Goal: Task Accomplishment & Management: Manage account settings

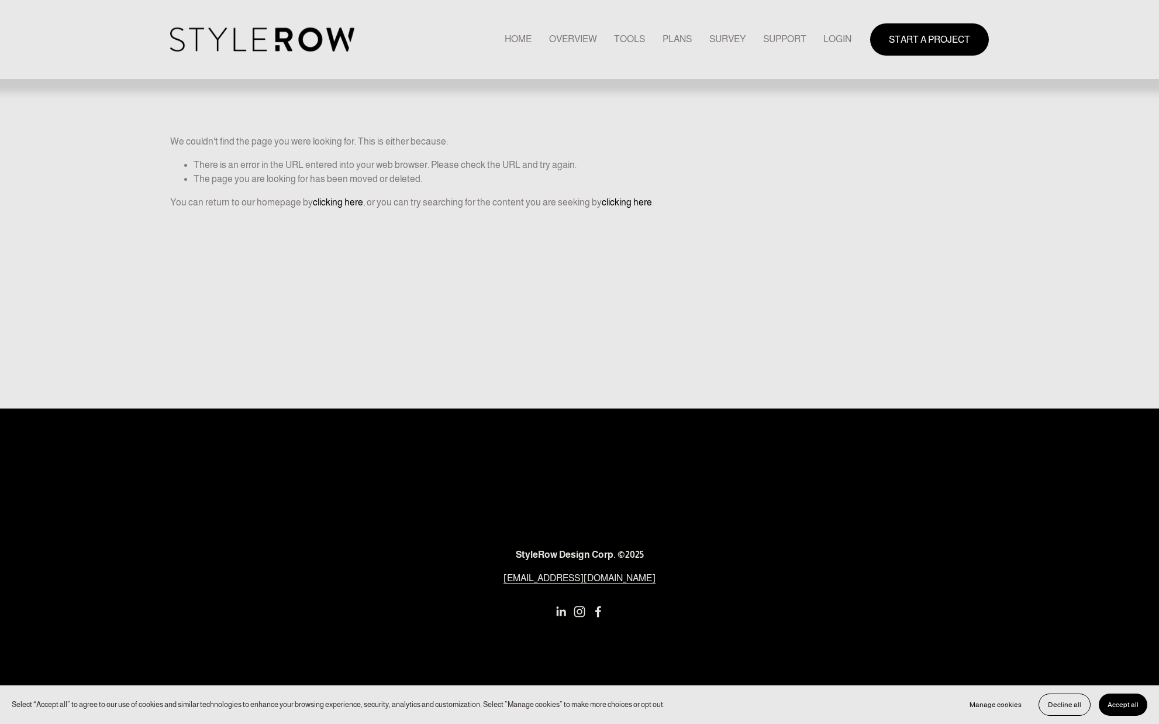
click at [839, 40] on link "LOGIN" at bounding box center [838, 40] width 28 height 16
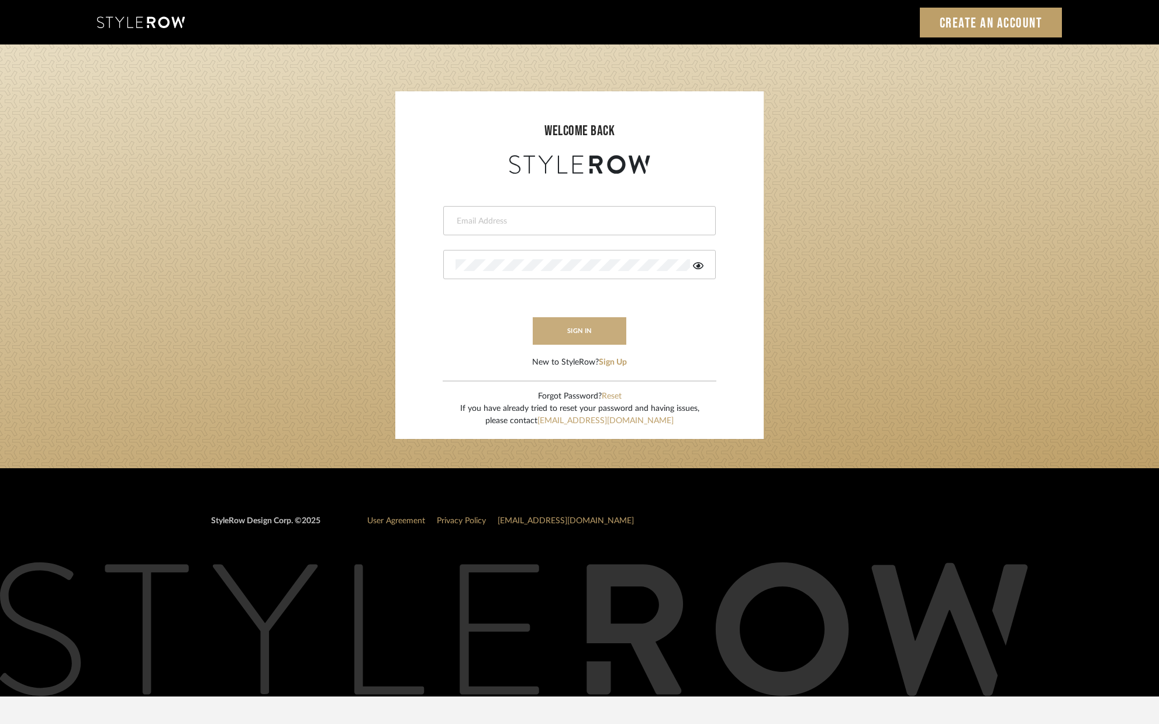
type input "alison@downeyinteriors.com"
click at [576, 332] on button "sign in" at bounding box center [580, 330] width 94 height 27
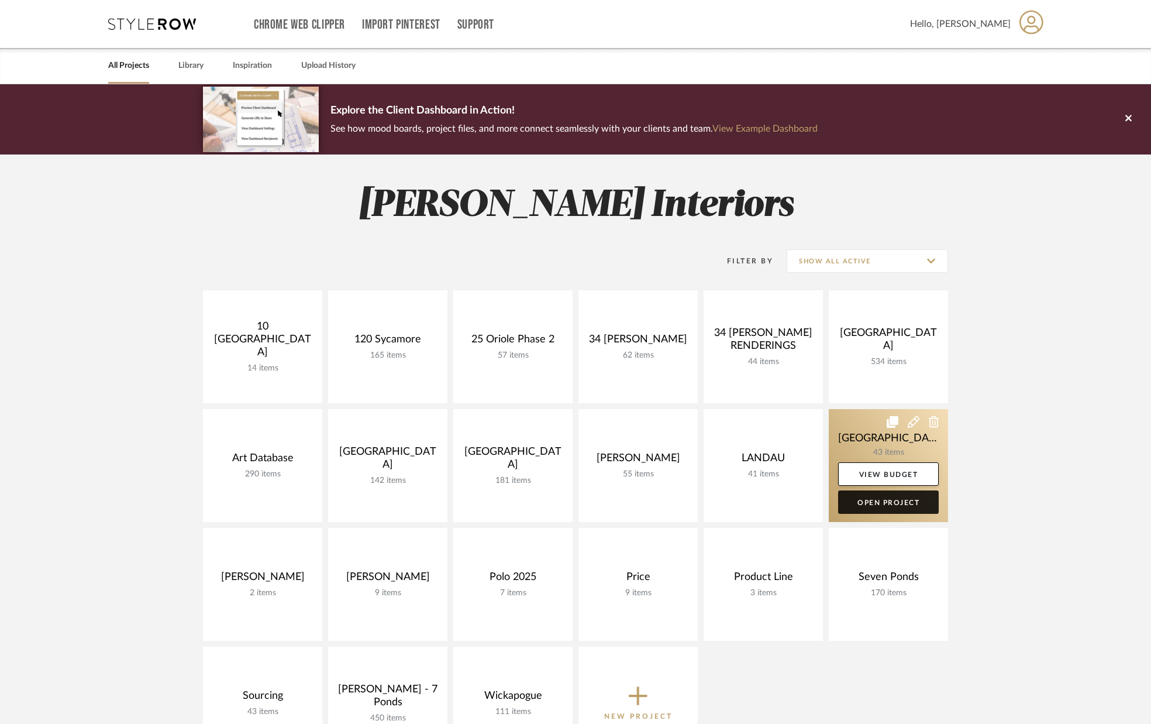
click at [900, 500] on link "Open Project" at bounding box center [888, 501] width 101 height 23
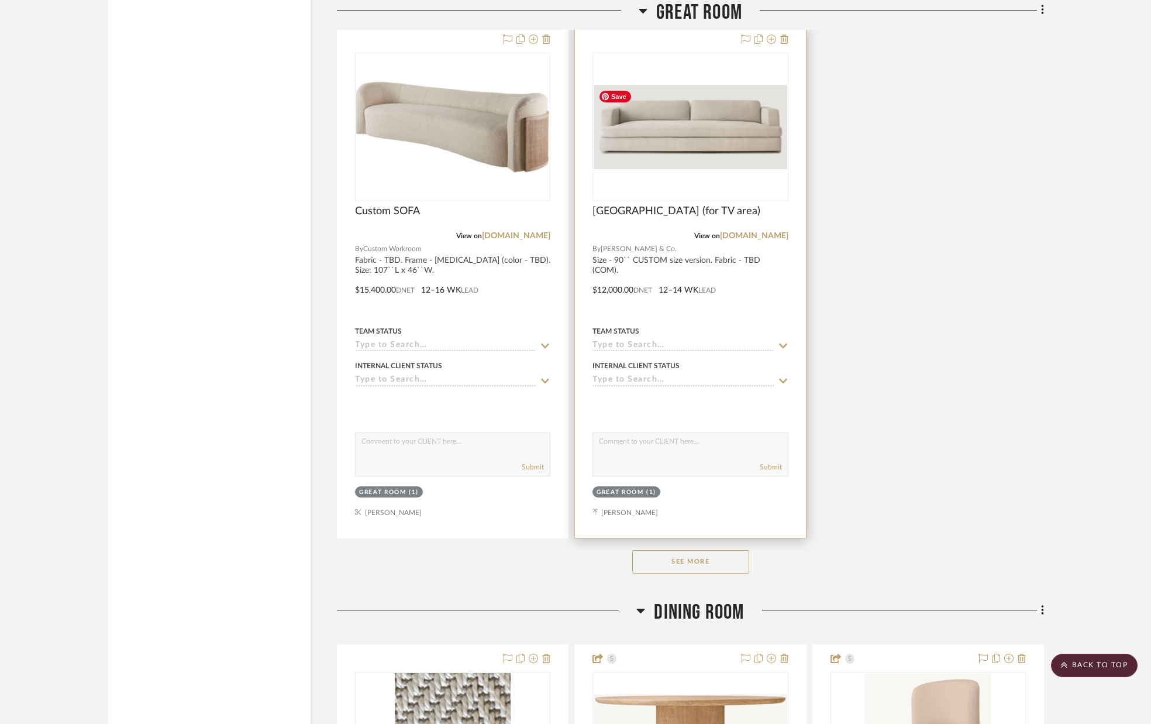
scroll to position [2422, 0]
click at [666, 91] on img "0" at bounding box center [690, 127] width 193 height 84
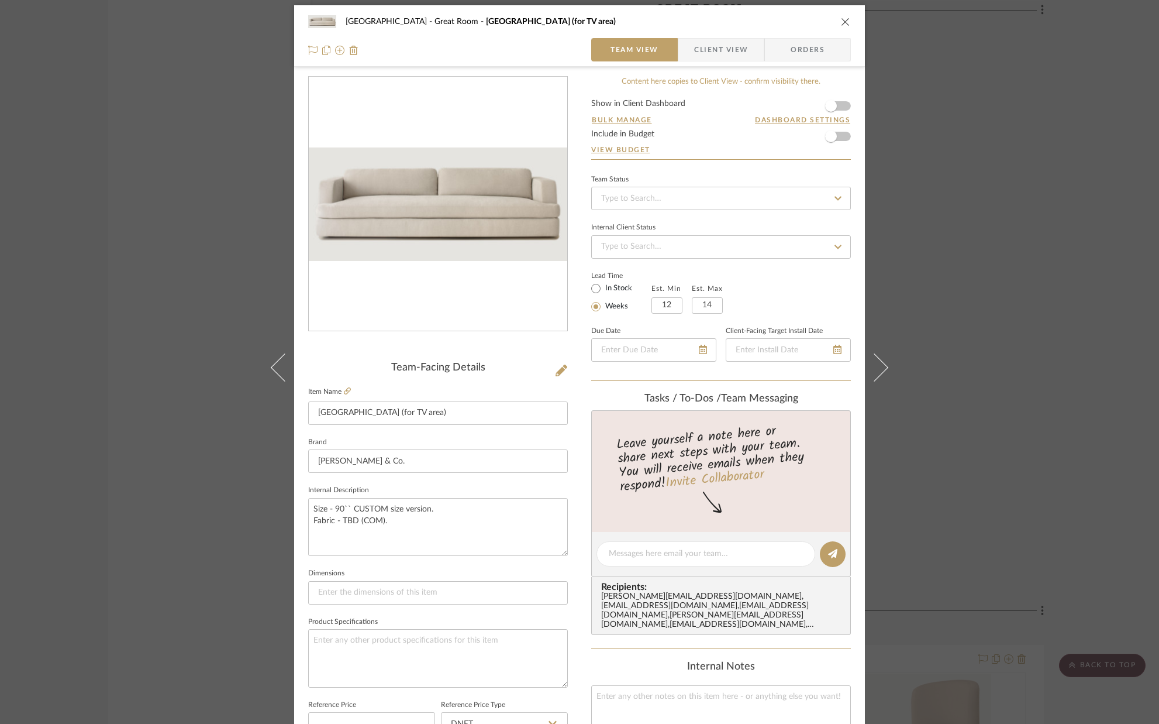
scroll to position [4, 0]
click at [841, 106] on form "Show in Client Dashboard Bulk Manage Dashboard Settings Include in Budget View …" at bounding box center [721, 129] width 260 height 60
click at [838, 106] on span "button" at bounding box center [831, 105] width 26 height 26
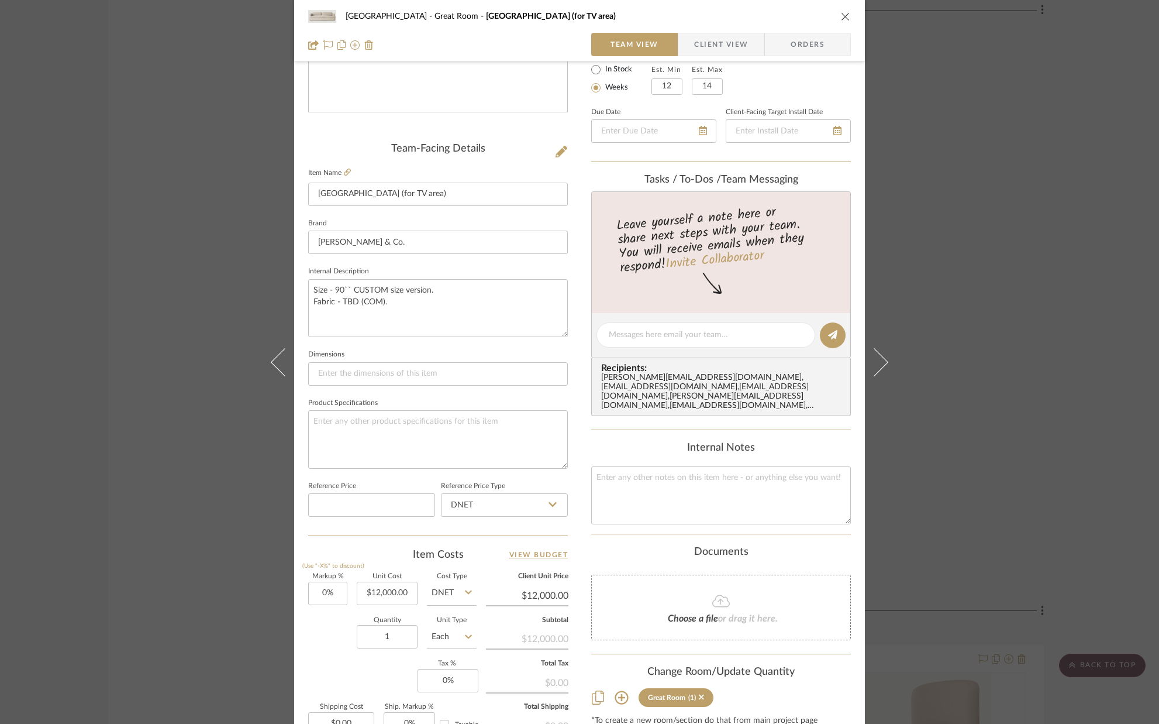
scroll to position [0, 0]
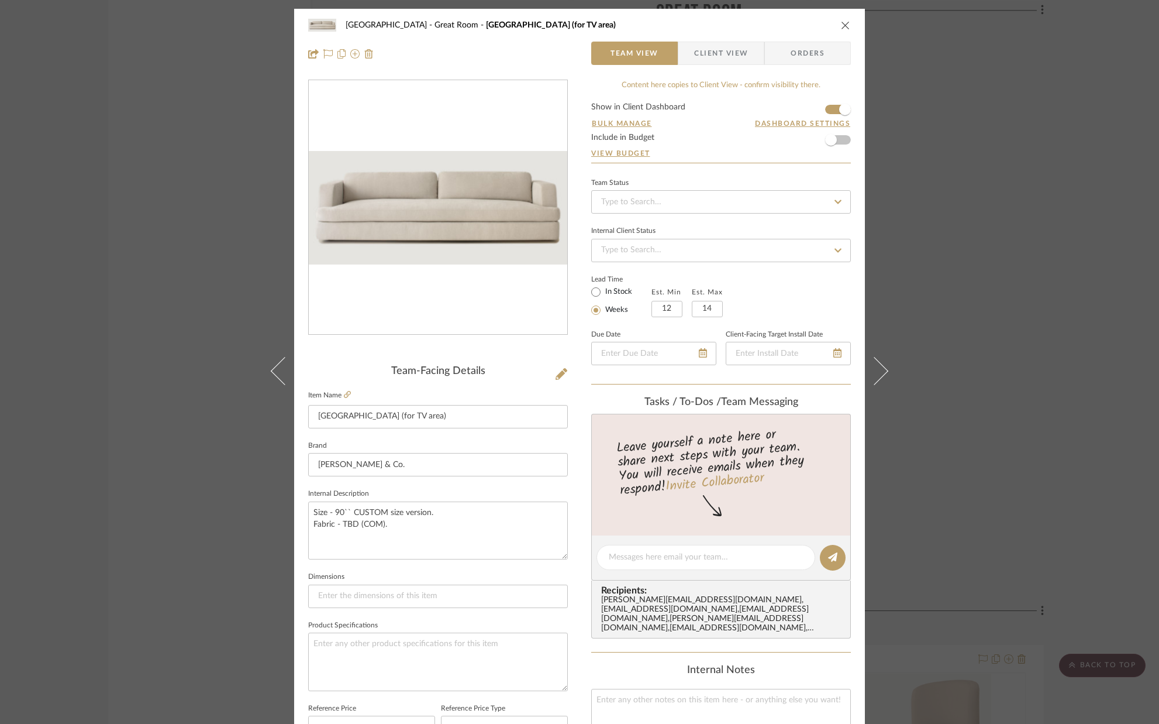
click at [847, 26] on div "Palm Beach Great Room Borgo Sofa (for TV area) Team View Client View Orders" at bounding box center [579, 39] width 571 height 61
click at [841, 26] on icon "close" at bounding box center [845, 24] width 9 height 9
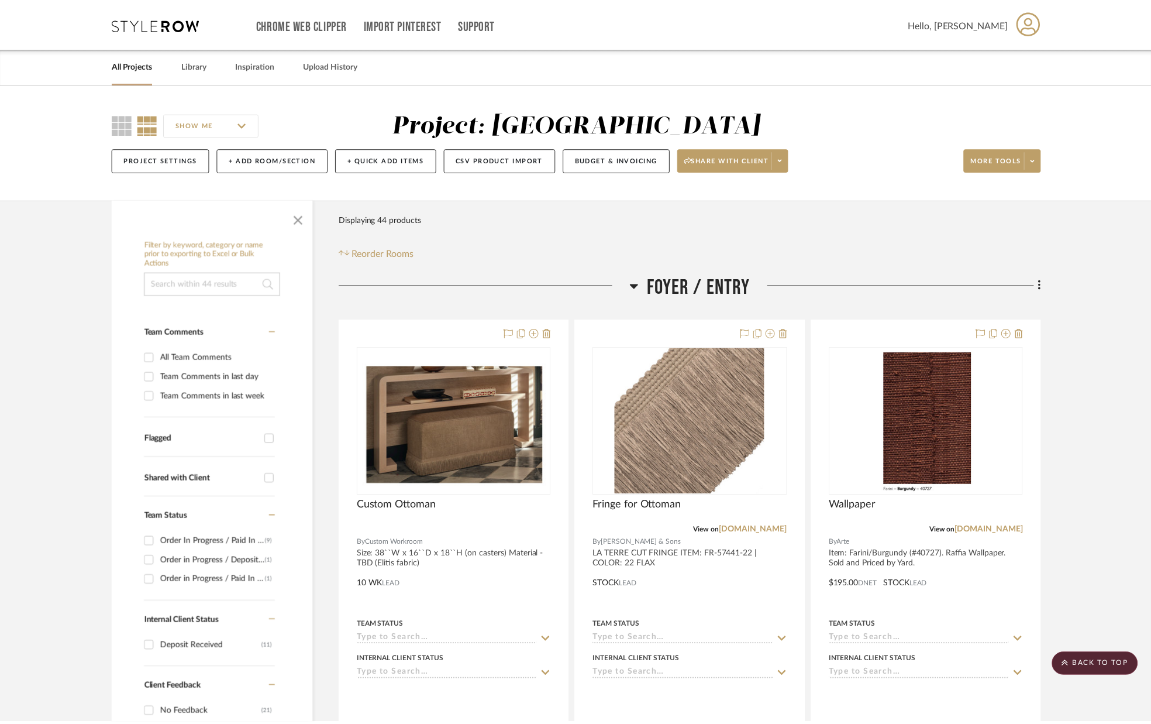
scroll to position [2422, 0]
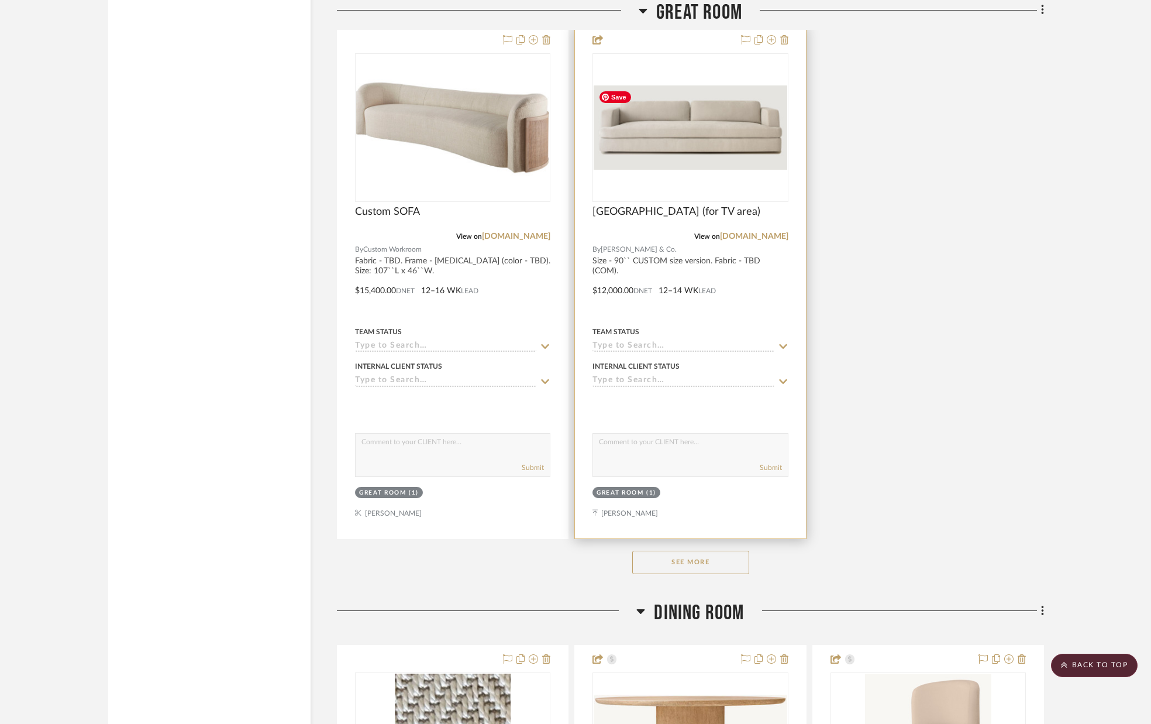
click at [703, 135] on img "0" at bounding box center [690, 127] width 193 height 84
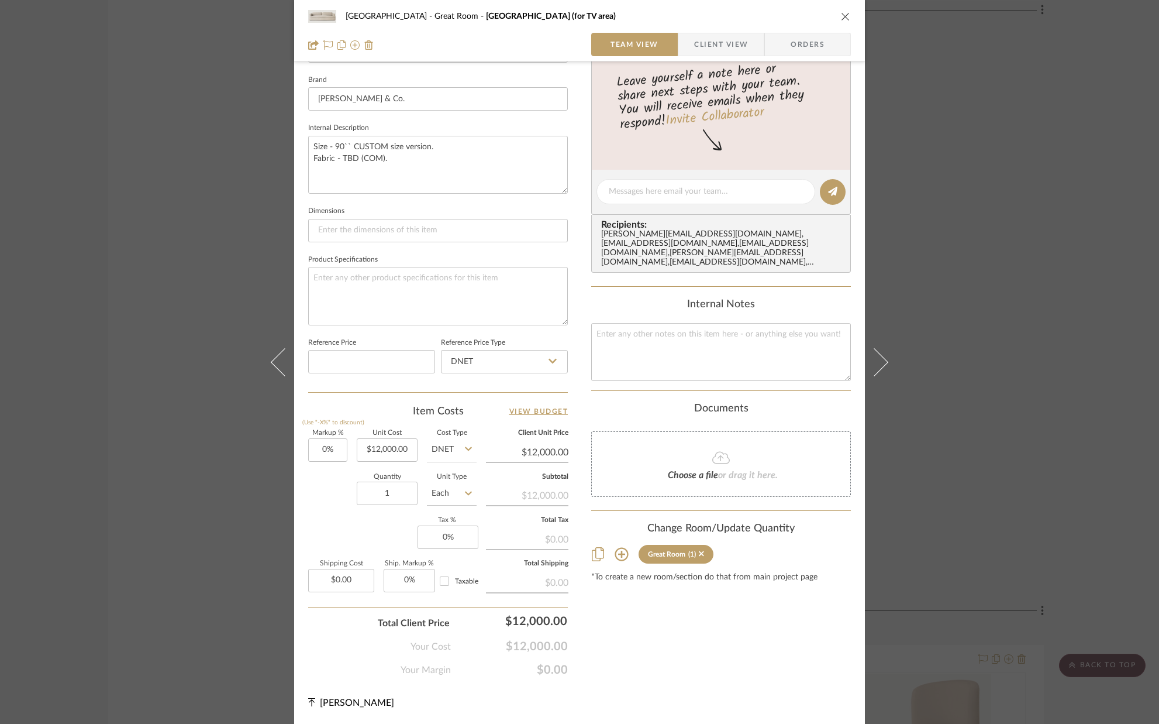
scroll to position [0, 0]
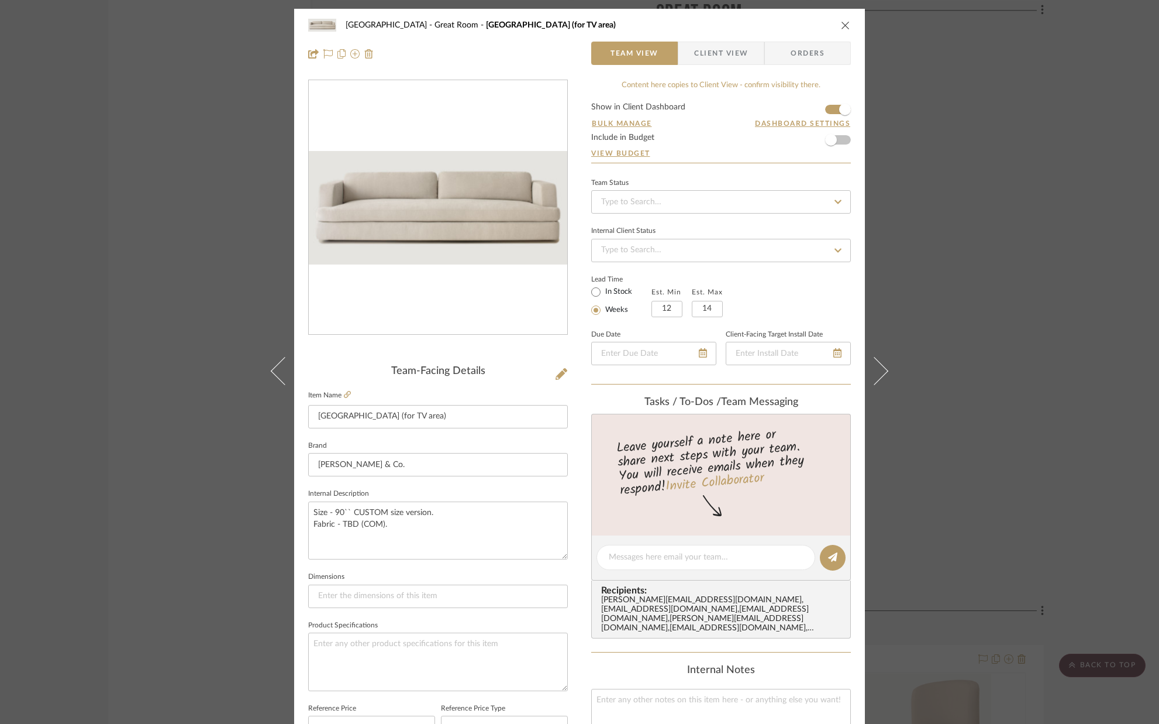
drag, startPoint x: 718, startPoint y: 52, endPoint x: 683, endPoint y: 97, distance: 56.3
click at [718, 52] on span "Client View" at bounding box center [721, 53] width 54 height 23
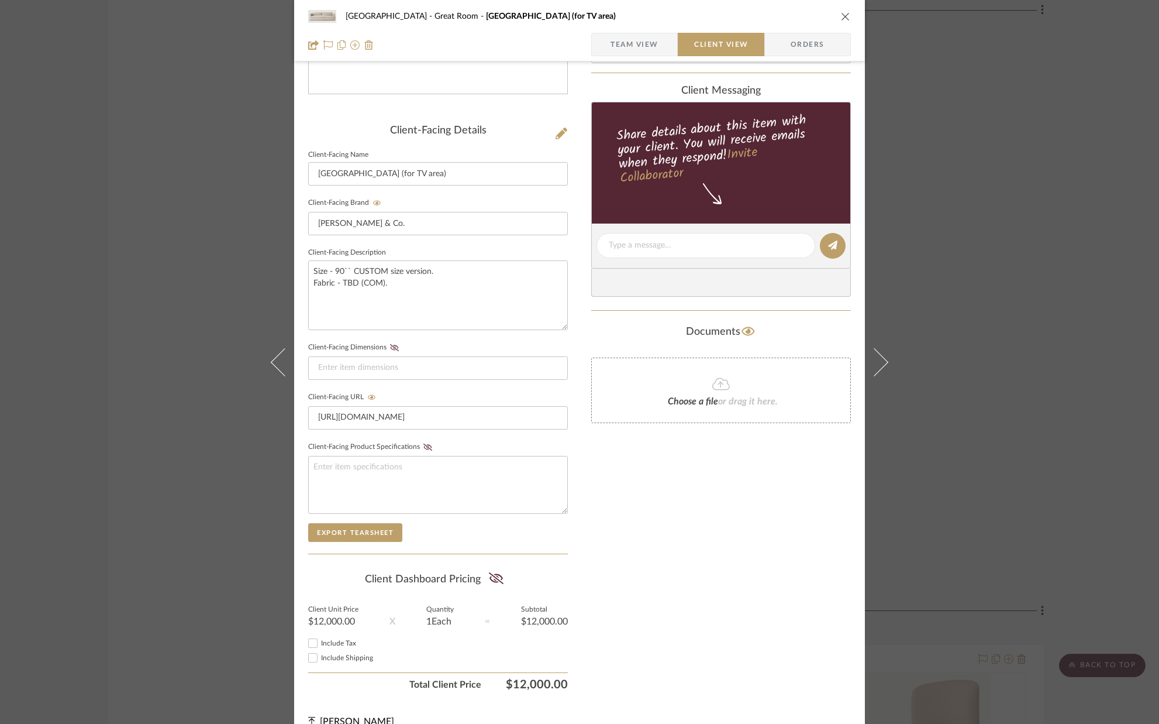
scroll to position [260, 0]
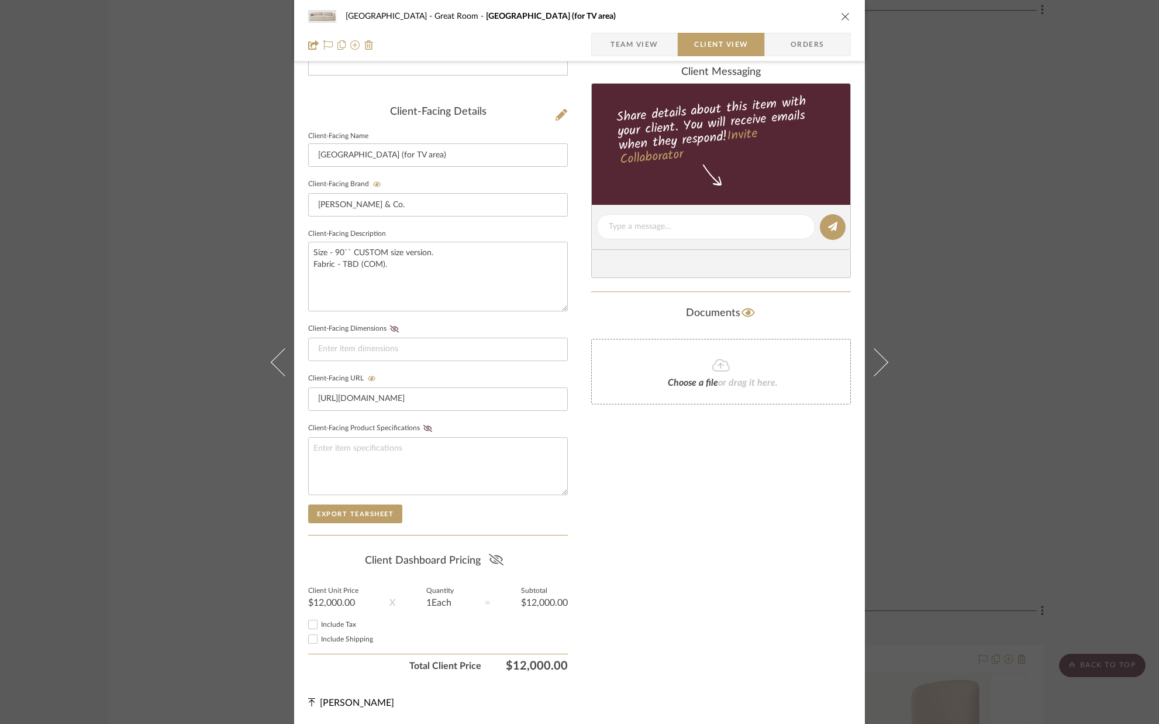
click at [495, 562] on icon at bounding box center [496, 559] width 15 height 12
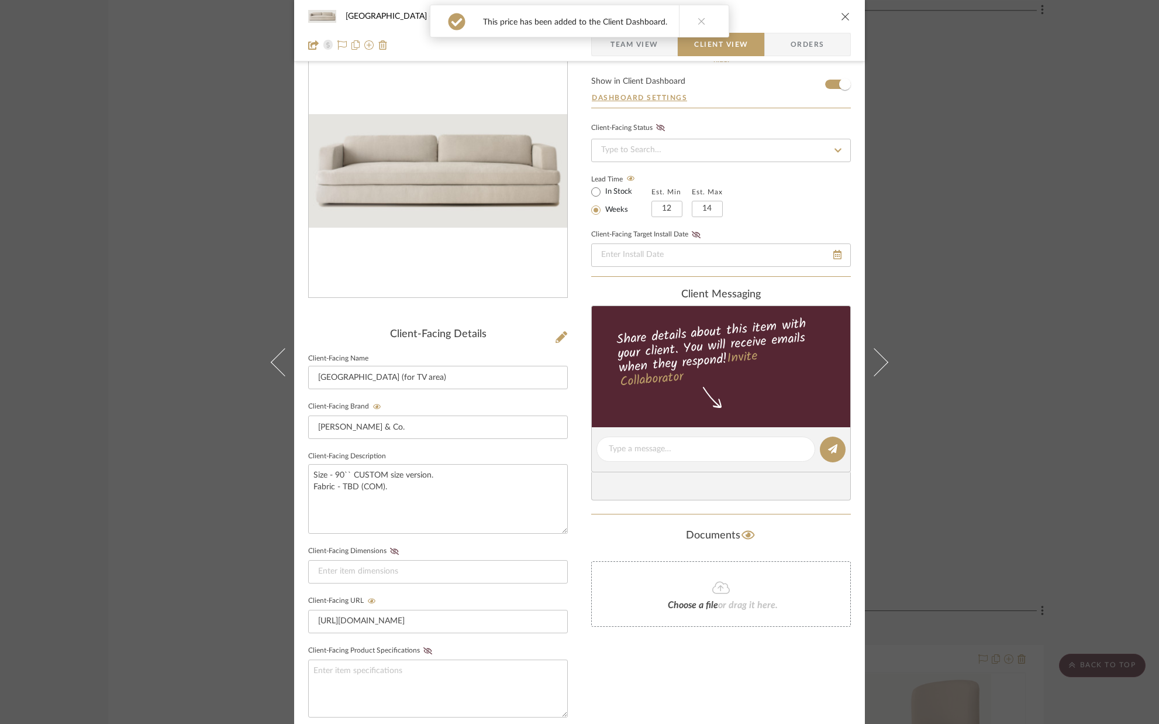
scroll to position [0, 0]
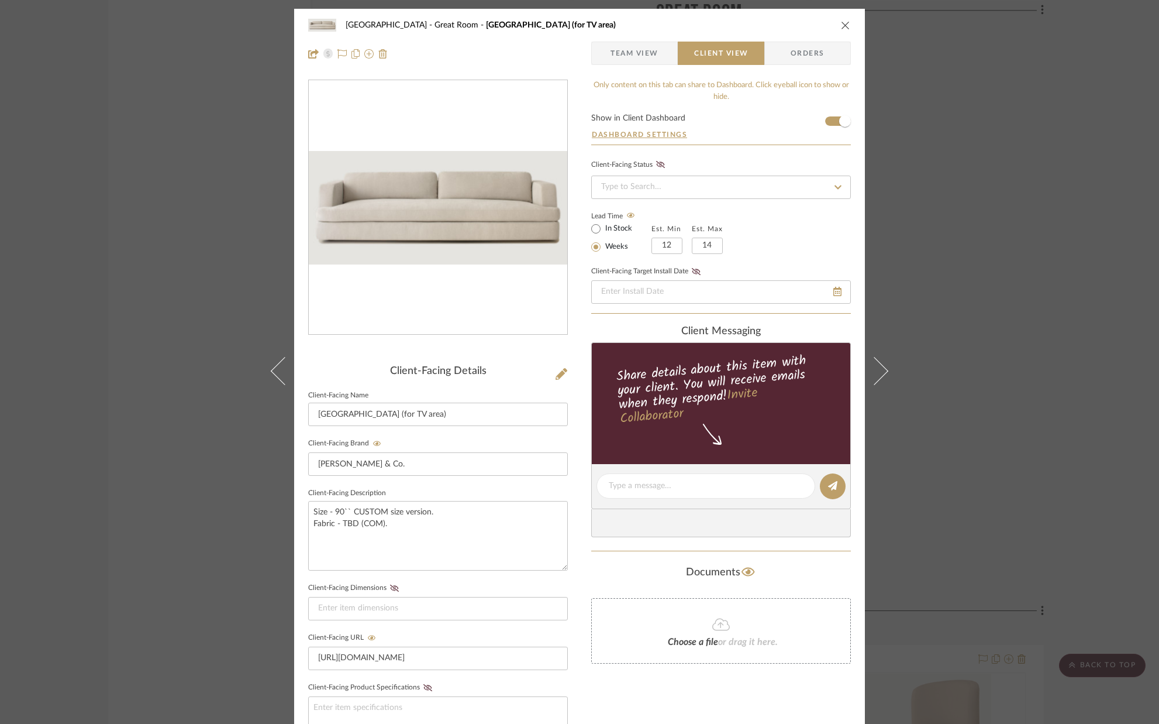
click at [844, 27] on icon "close" at bounding box center [845, 24] width 9 height 9
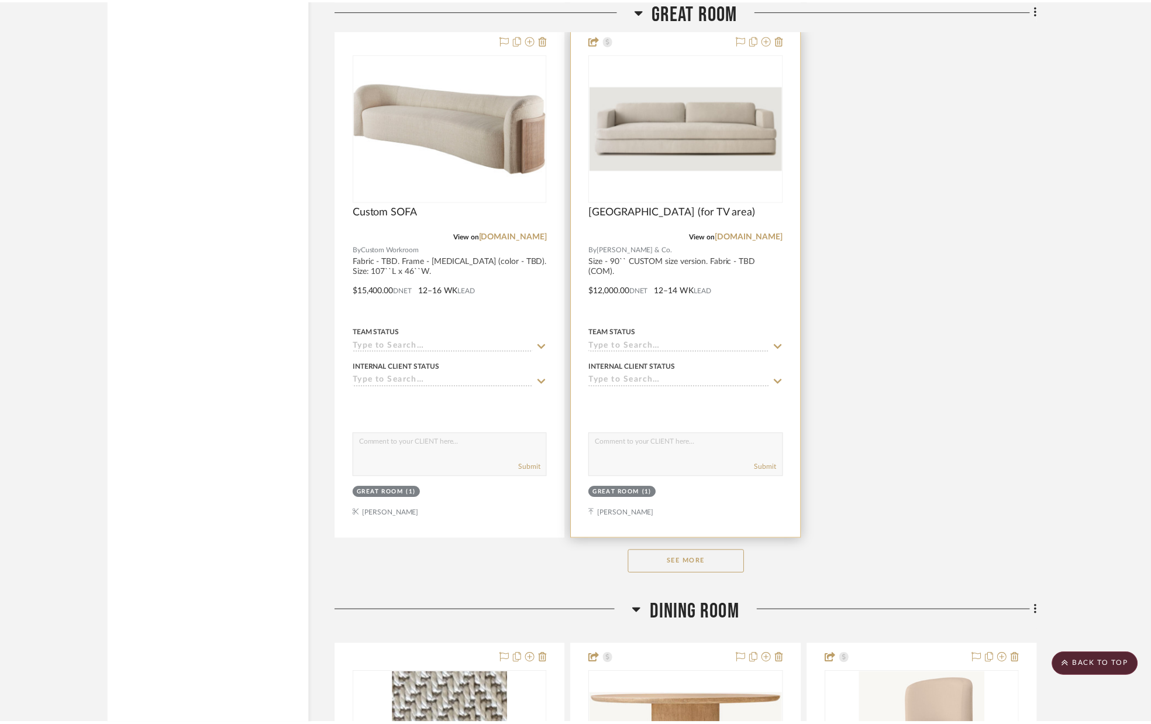
scroll to position [2422, 0]
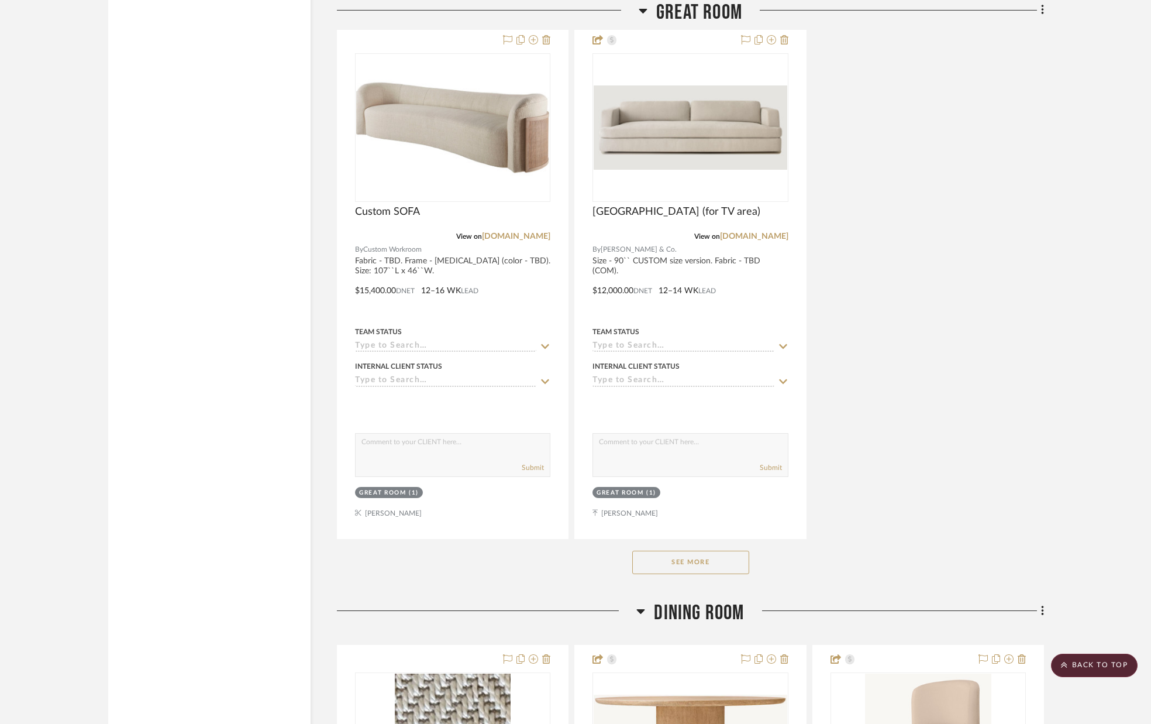
click at [710, 562] on button "See More" at bounding box center [690, 561] width 117 height 23
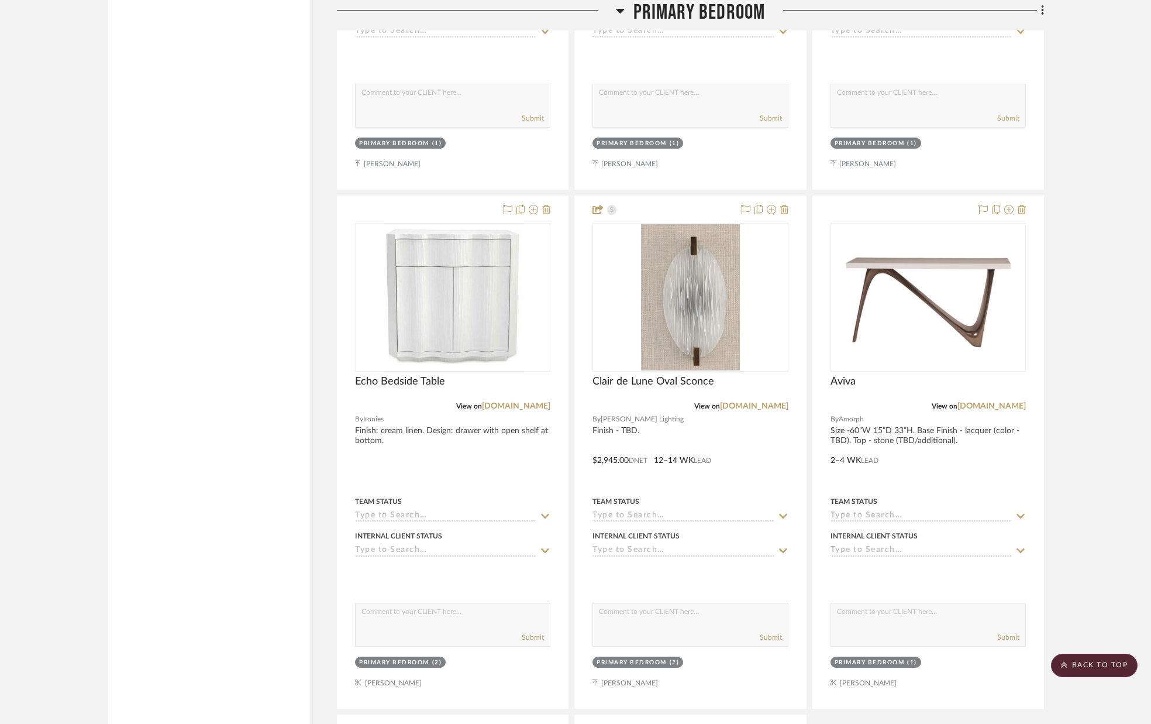
scroll to position [5739, 0]
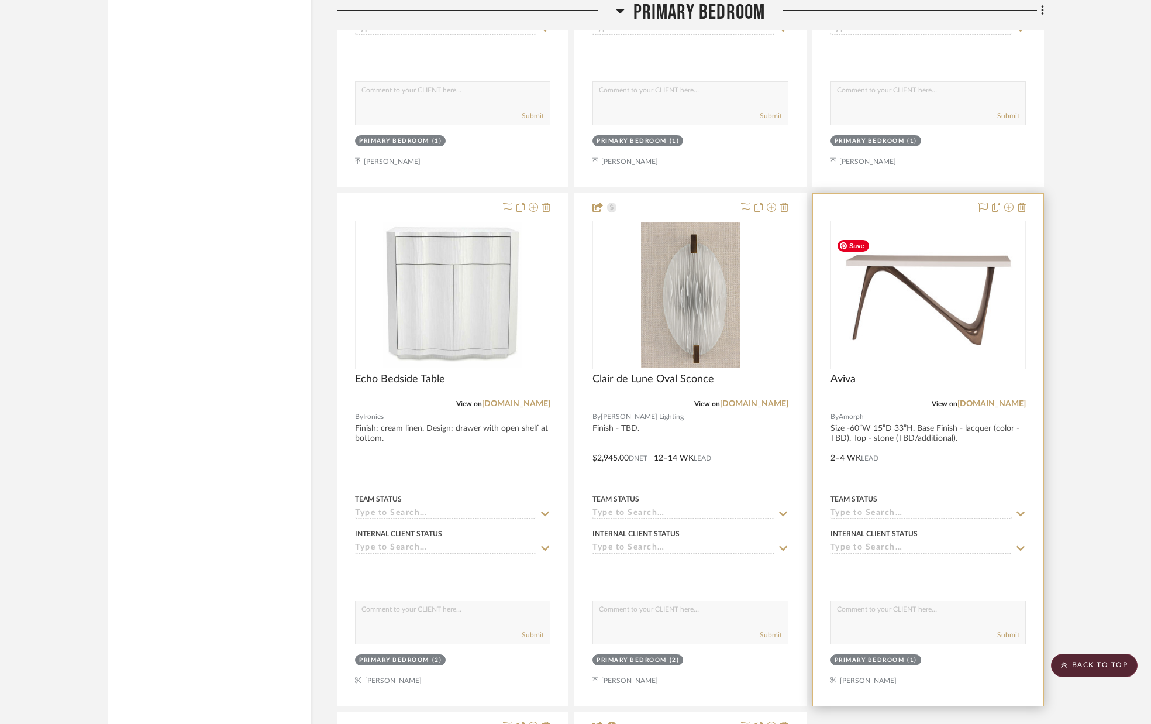
click at [916, 269] on img "0" at bounding box center [928, 294] width 193 height 121
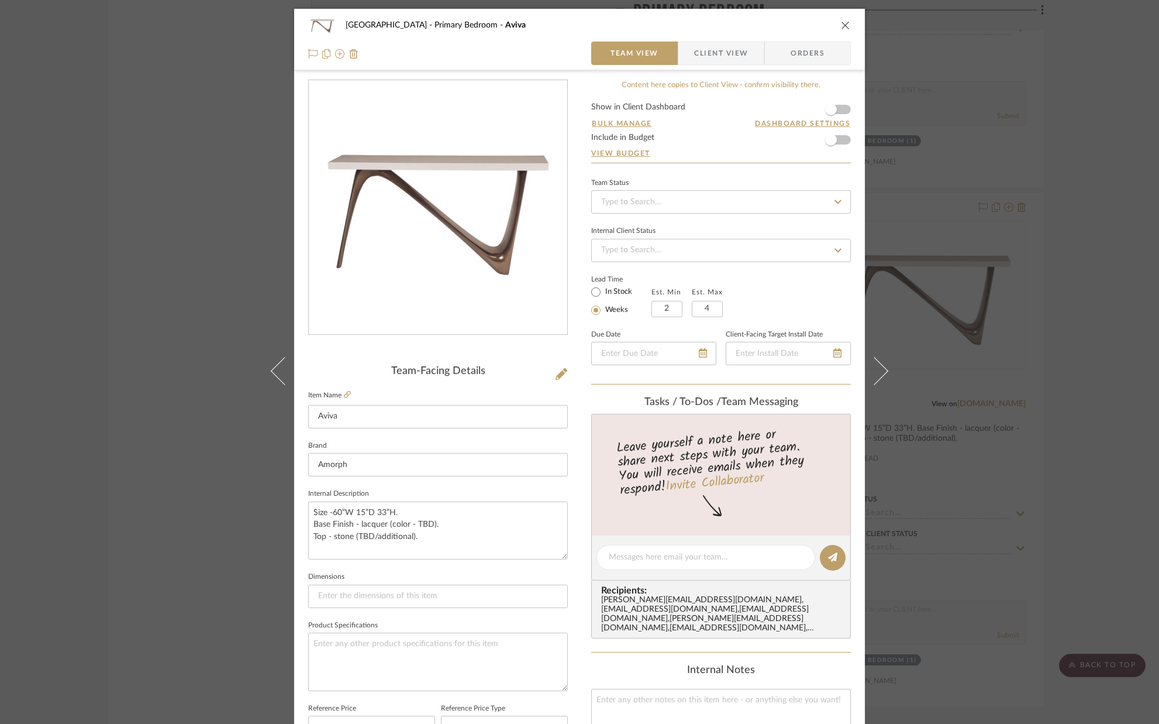
scroll to position [25, 0]
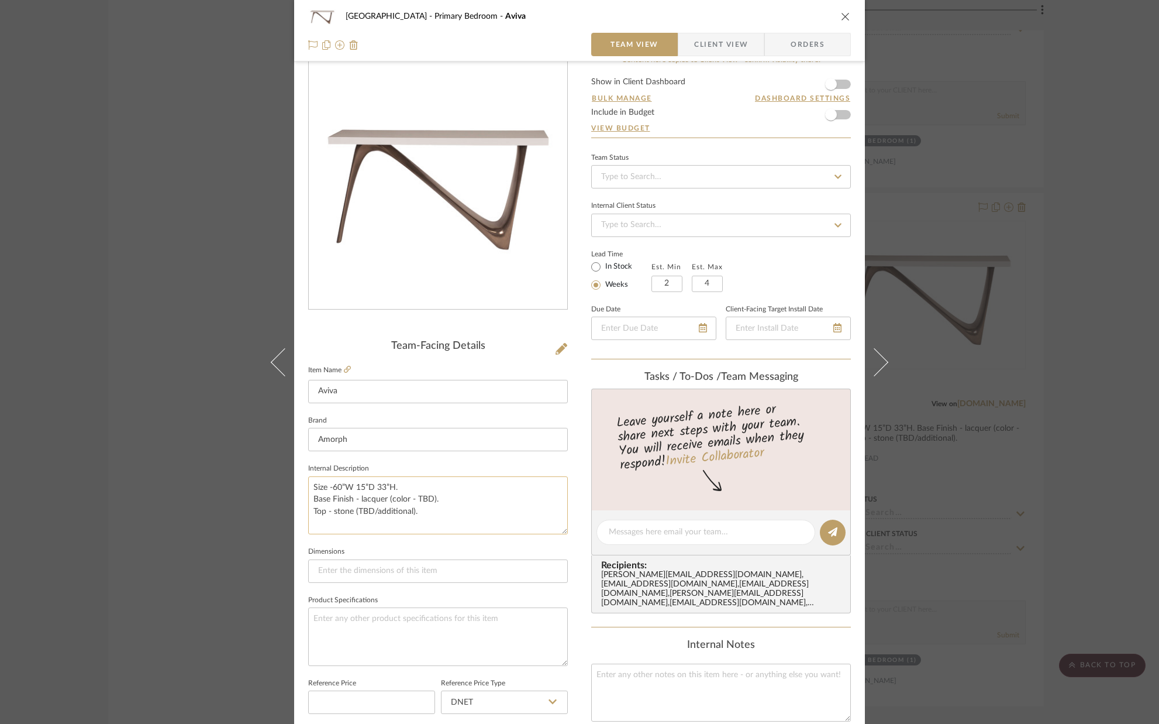
click at [337, 487] on textarea "Size -60”W 15”D 33”H. Base Finish - lacquer (color - TBD). Top - stone (TBD/add…" at bounding box center [438, 505] width 260 height 58
type textarea "Size -72”W 15”D 33”H. Base Finish - lacquer (color - TBD). Top - stone (TBD/add…"
click at [349, 569] on input at bounding box center [438, 570] width 260 height 23
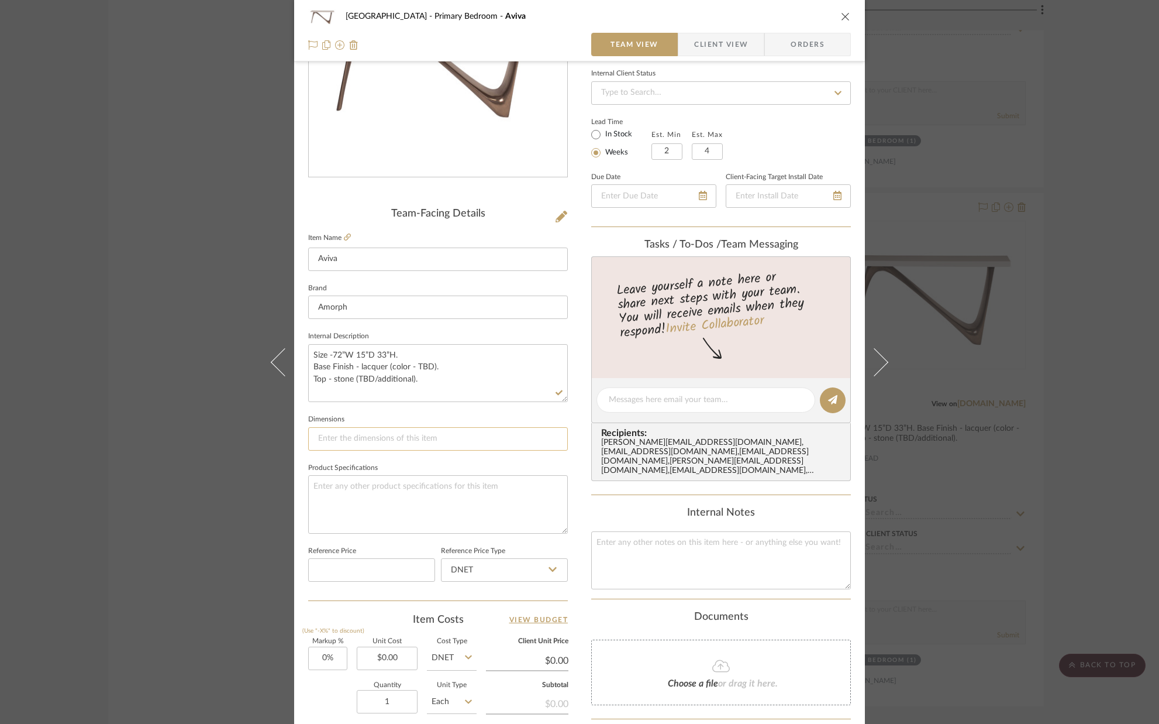
scroll to position [163, 0]
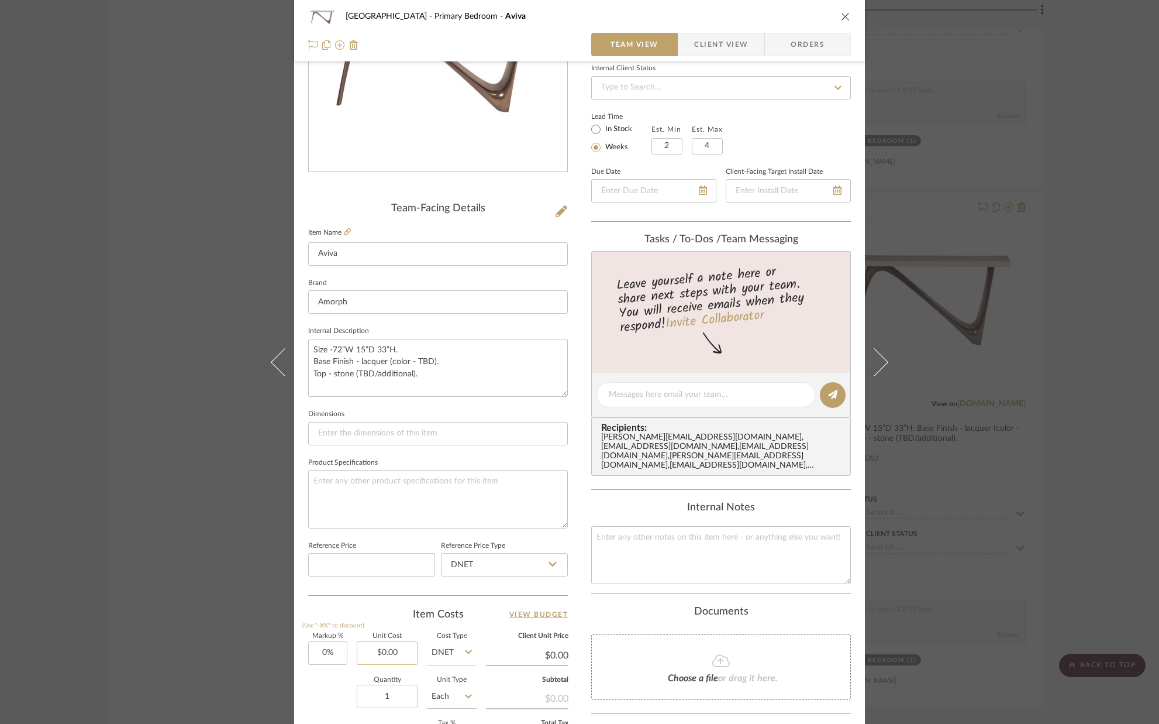
type input "0.00"
drag, startPoint x: 404, startPoint y: 653, endPoint x: 373, endPoint y: 653, distance: 31.6
click at [370, 655] on input "0.00" at bounding box center [387, 652] width 61 height 23
drag, startPoint x: 400, startPoint y: 651, endPoint x: 366, endPoint y: 639, distance: 36.4
click at [365, 652] on input "0.00" at bounding box center [387, 652] width 61 height 23
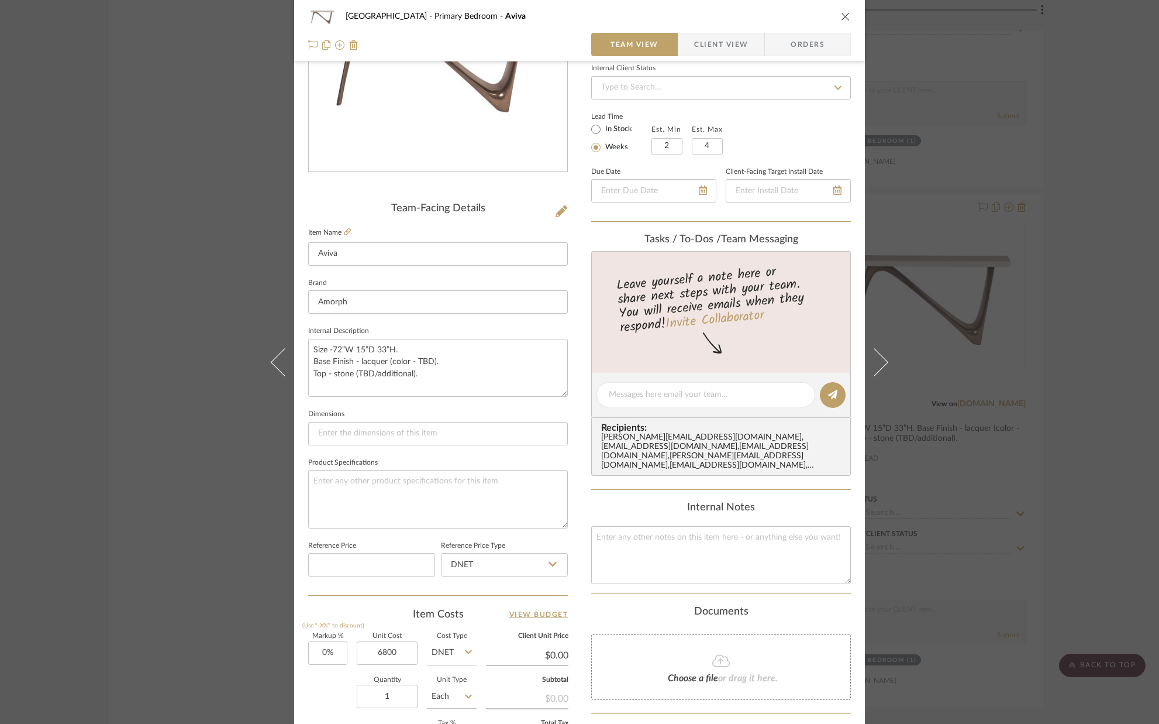
type input "$6,800.00"
click at [369, 605] on div "Team-Facing Details Item Name Aviva Brand Amorph Internal Description Size -72”…" at bounding box center [438, 398] width 260 height 963
type input "$6,800.00"
click at [673, 145] on input "2" at bounding box center [667, 146] width 31 height 16
type input "4"
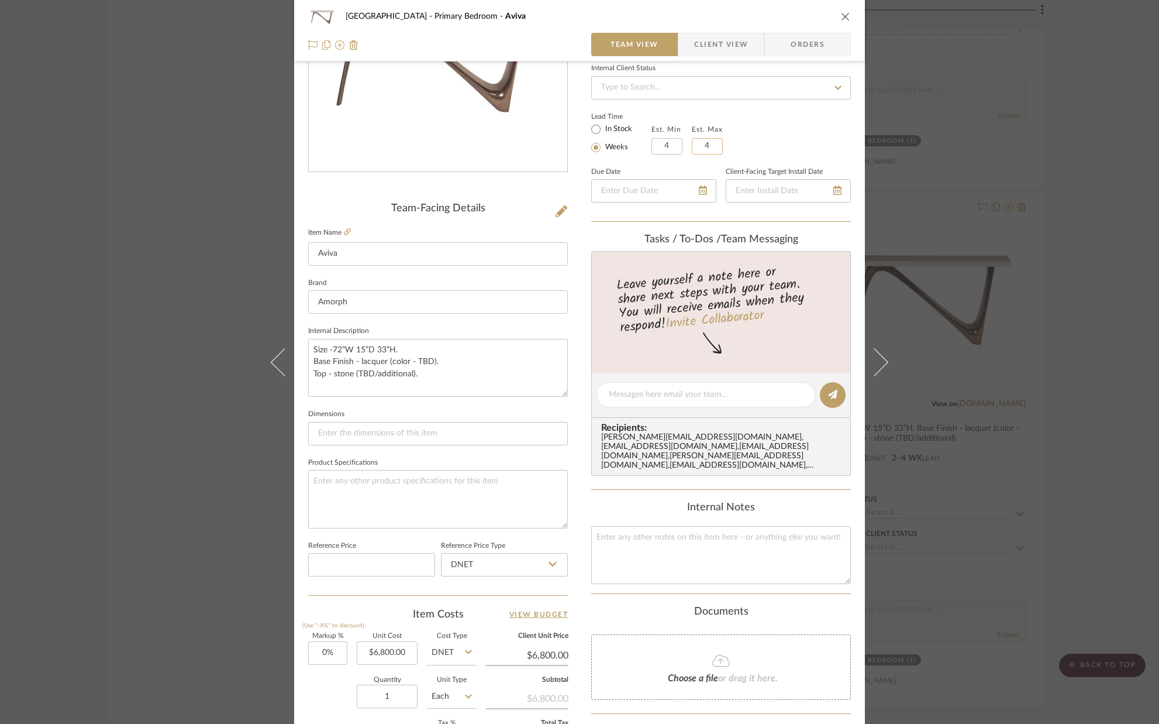
click at [710, 146] on input "4" at bounding box center [707, 146] width 31 height 16
type input "6"
click at [746, 145] on div "Lead Time In Stock Weeks Est. Min 4 Est. Max 6" at bounding box center [721, 132] width 260 height 46
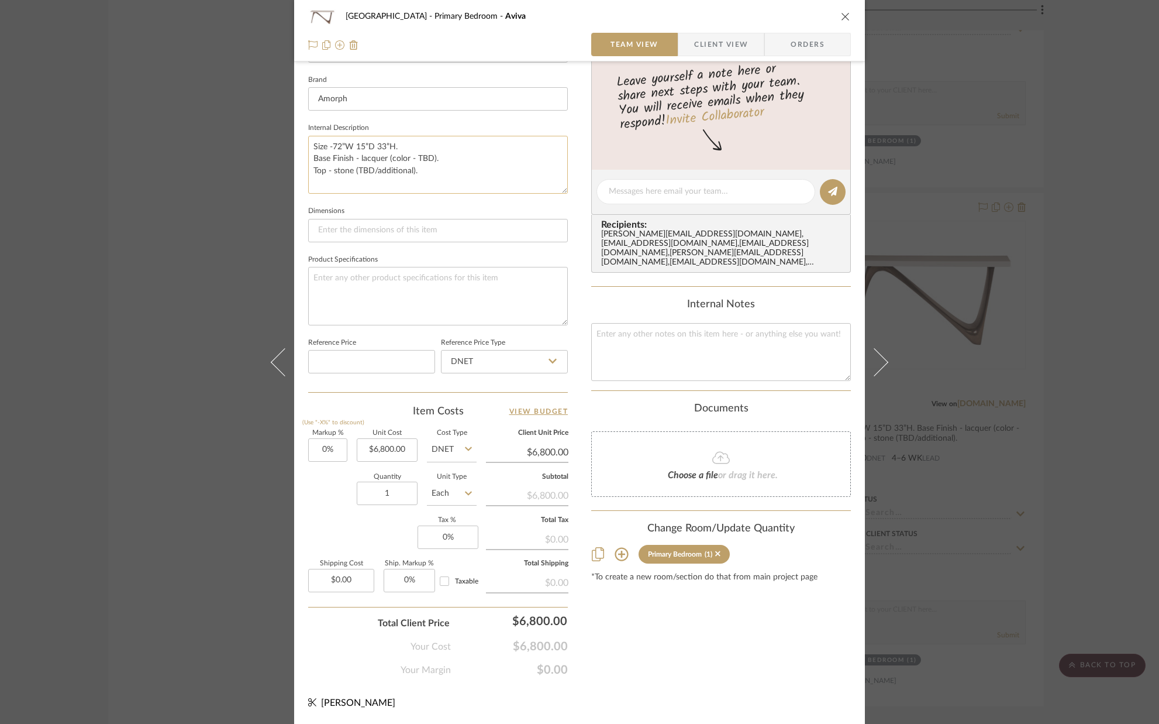
scroll to position [0, 0]
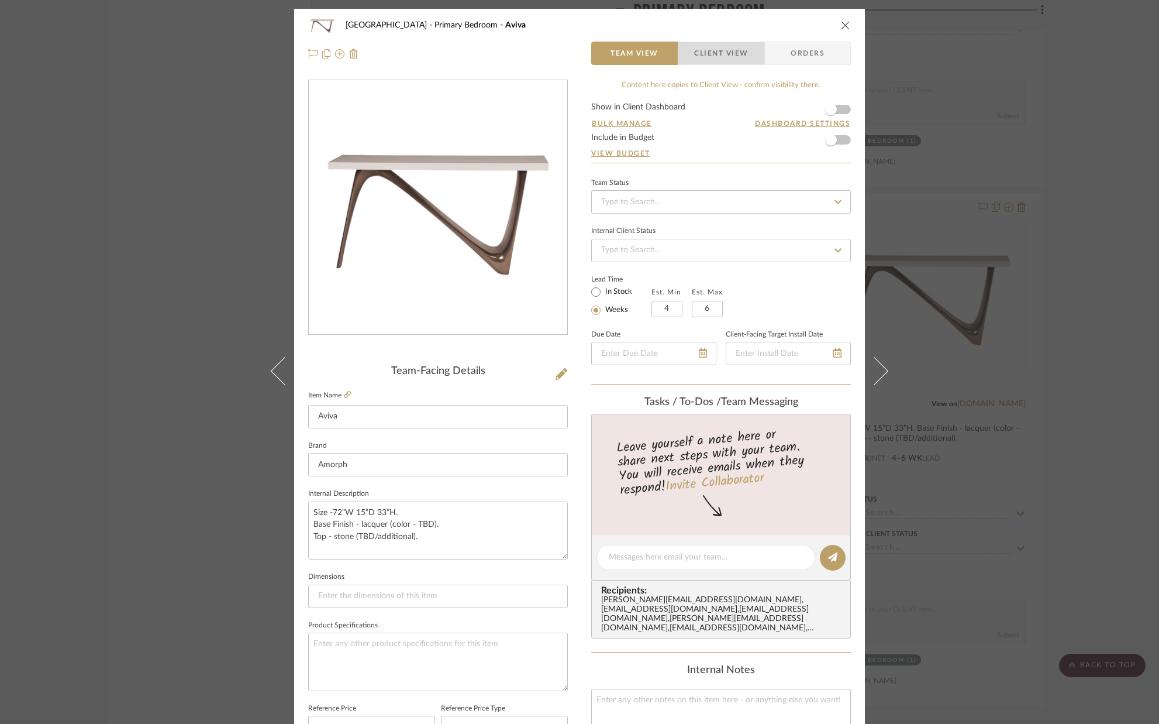
click at [712, 59] on span "Client View" at bounding box center [721, 53] width 54 height 23
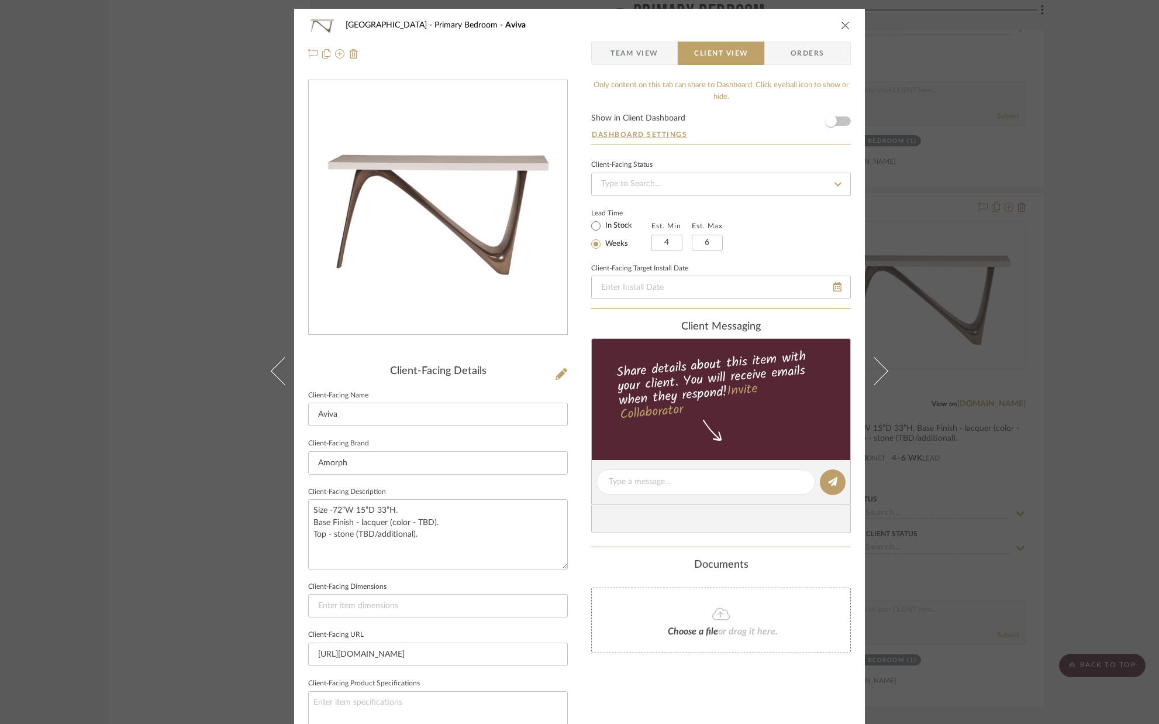
click at [844, 27] on icon "close" at bounding box center [845, 24] width 9 height 9
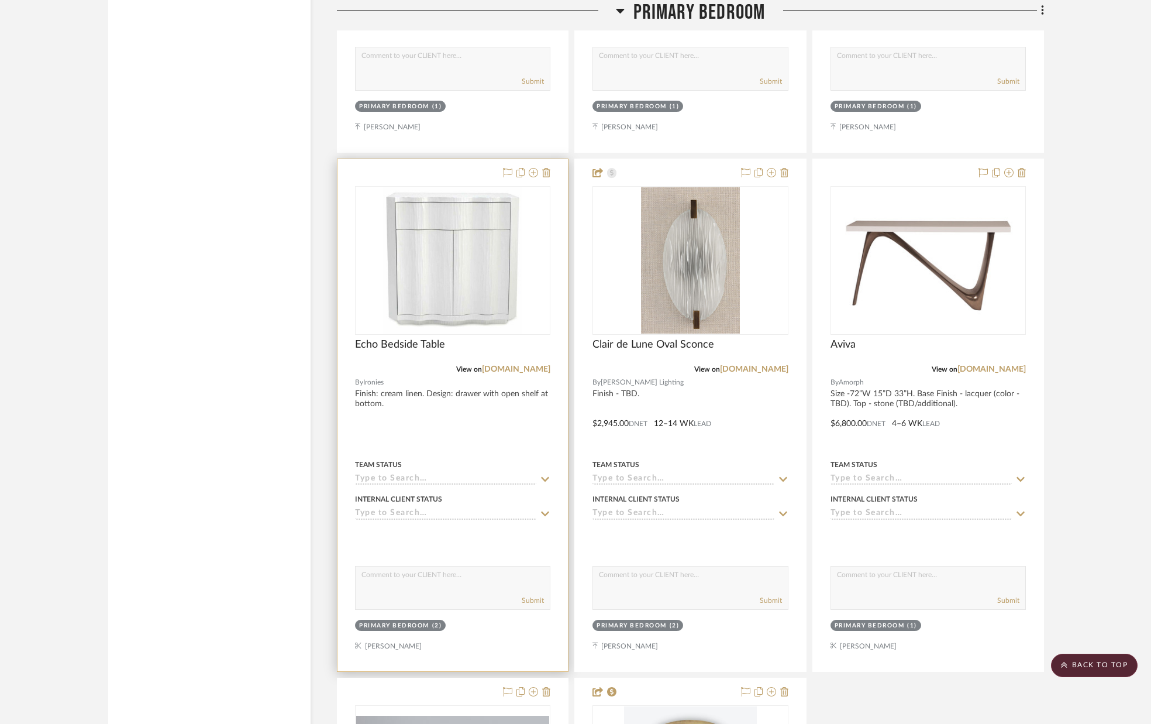
scroll to position [5776, 0]
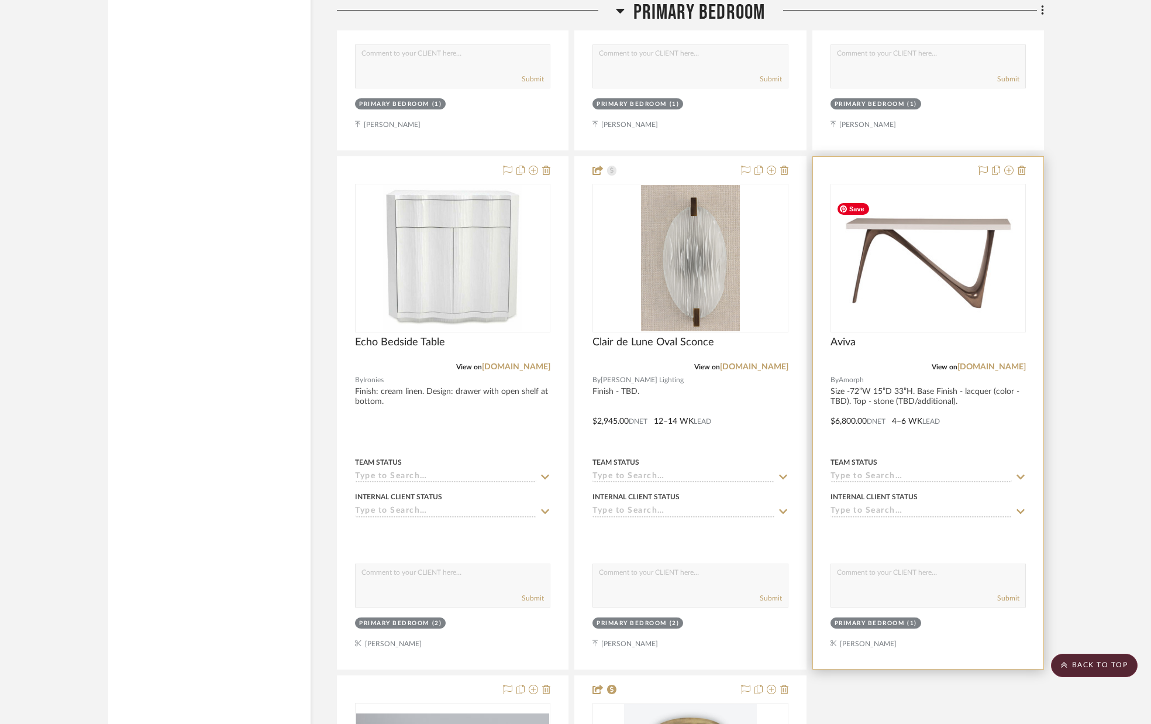
click at [902, 281] on img "0" at bounding box center [928, 257] width 193 height 121
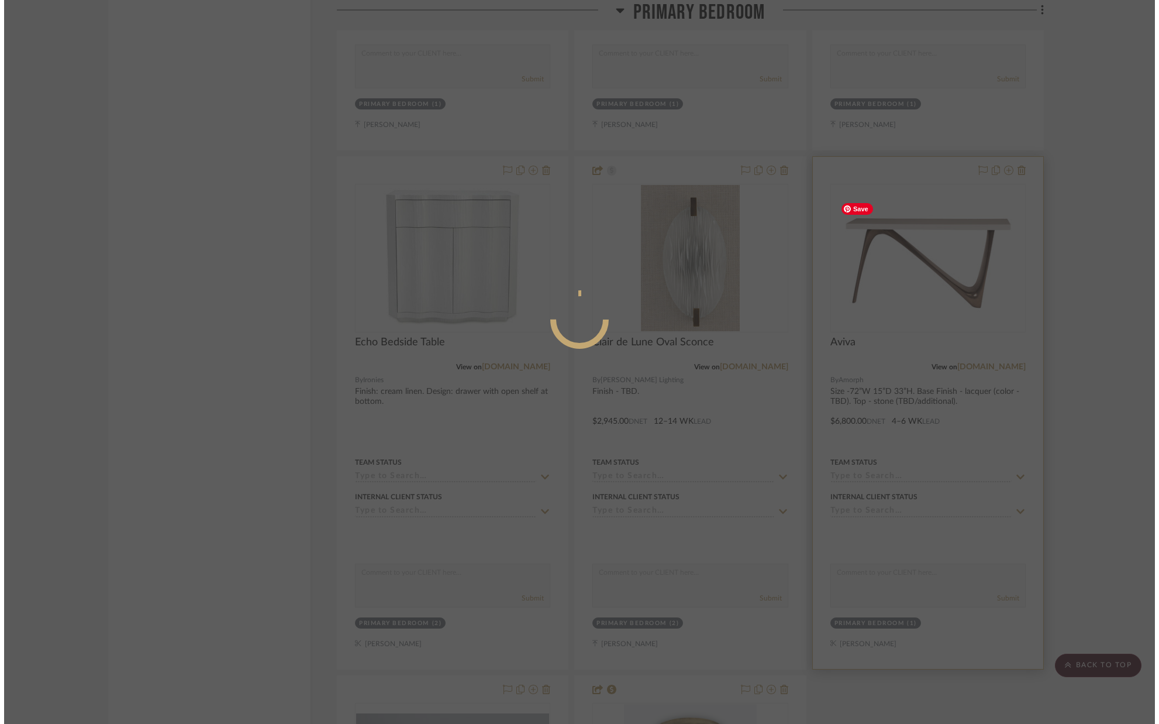
scroll to position [0, 0]
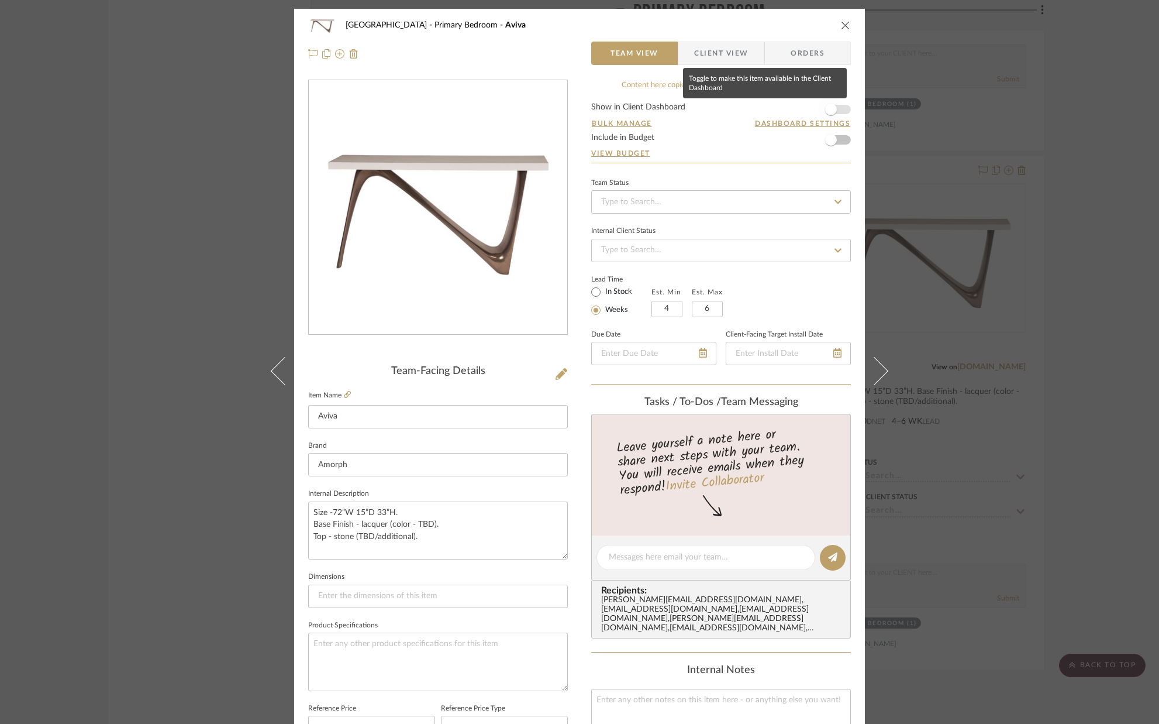
click at [836, 109] on span "button" at bounding box center [831, 110] width 26 height 26
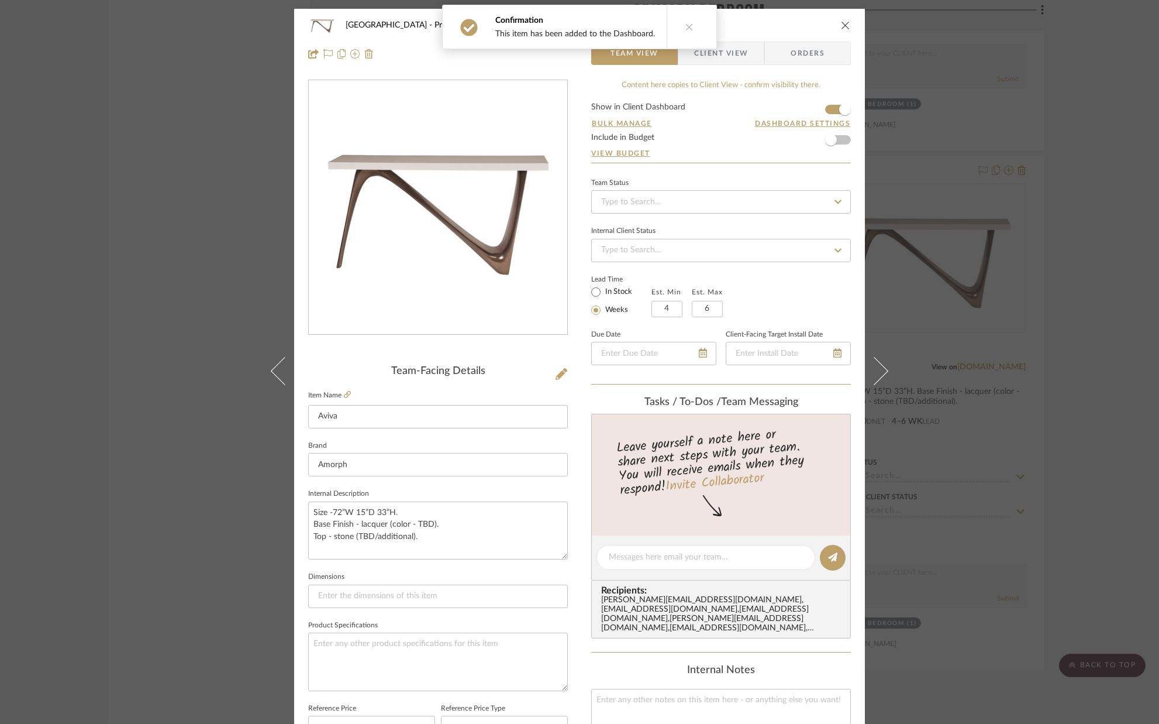
click at [841, 27] on icon "close" at bounding box center [845, 24] width 9 height 9
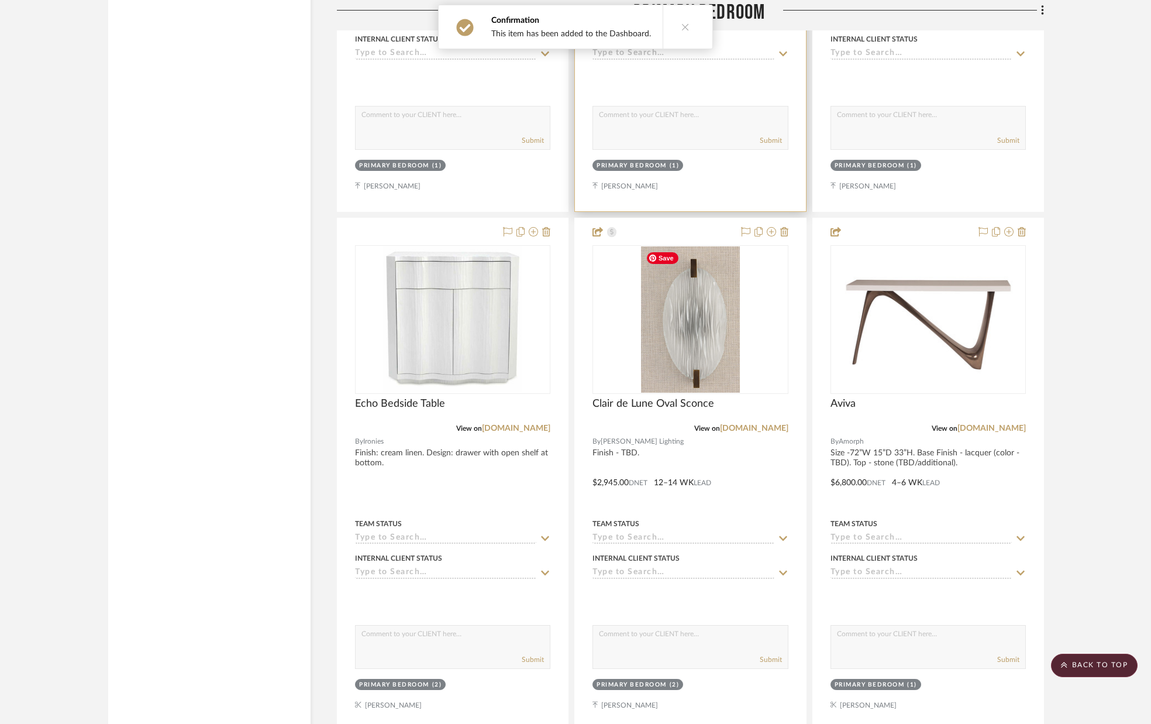
scroll to position [5639, 0]
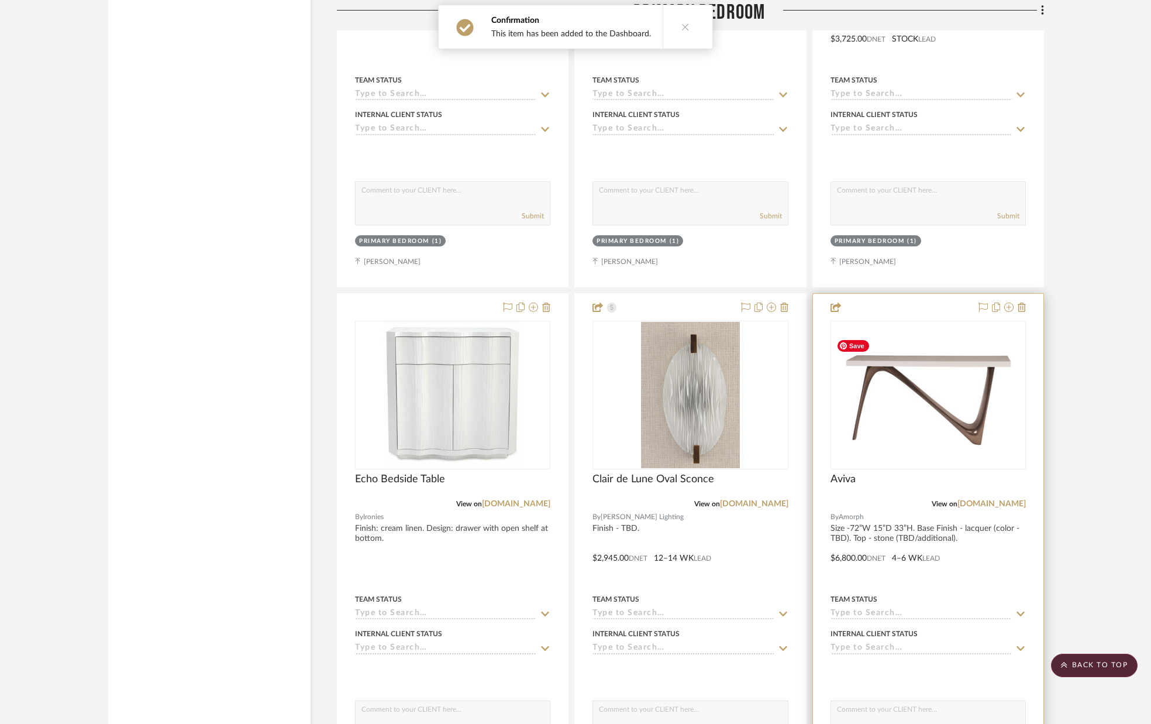
click at [901, 384] on img "0" at bounding box center [928, 394] width 193 height 121
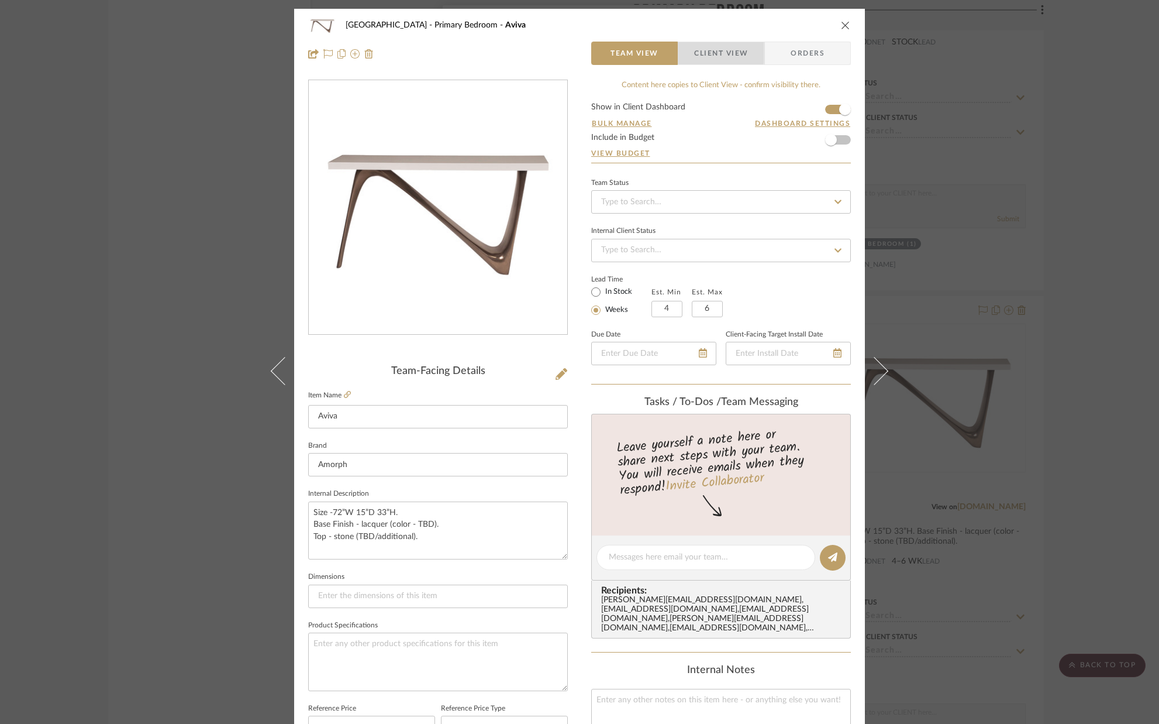
click at [715, 51] on span "Client View" at bounding box center [721, 53] width 54 height 23
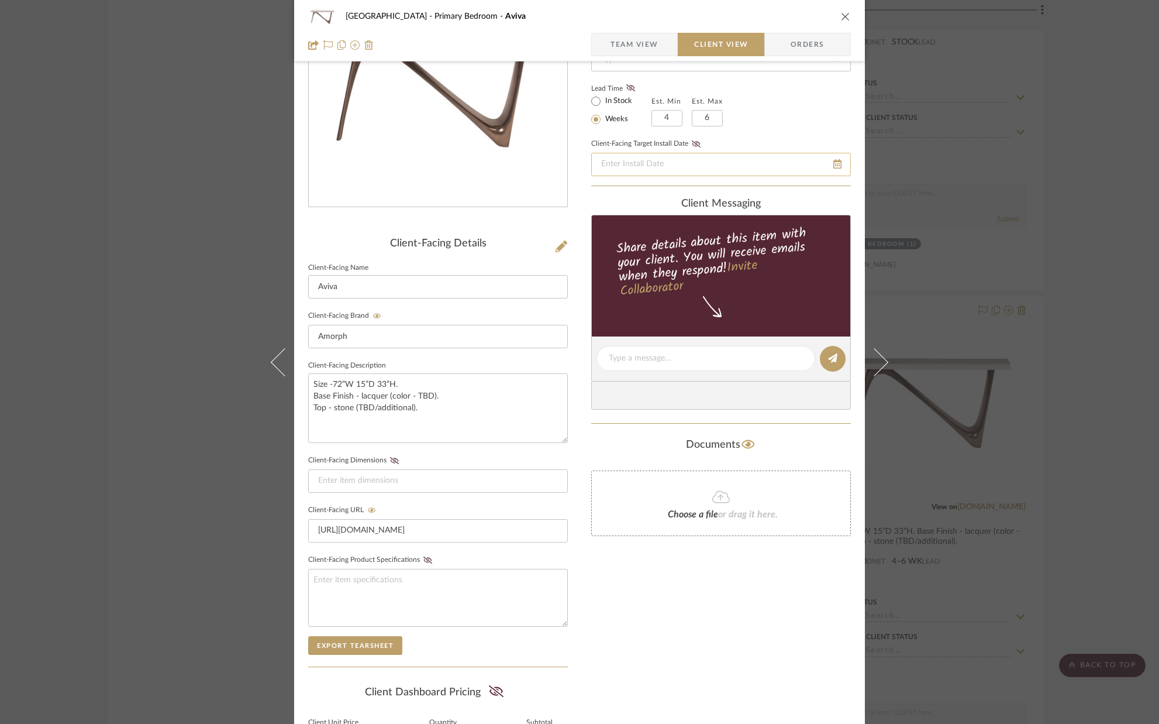
scroll to position [128, 0]
click at [628, 90] on icon at bounding box center [631, 87] width 9 height 7
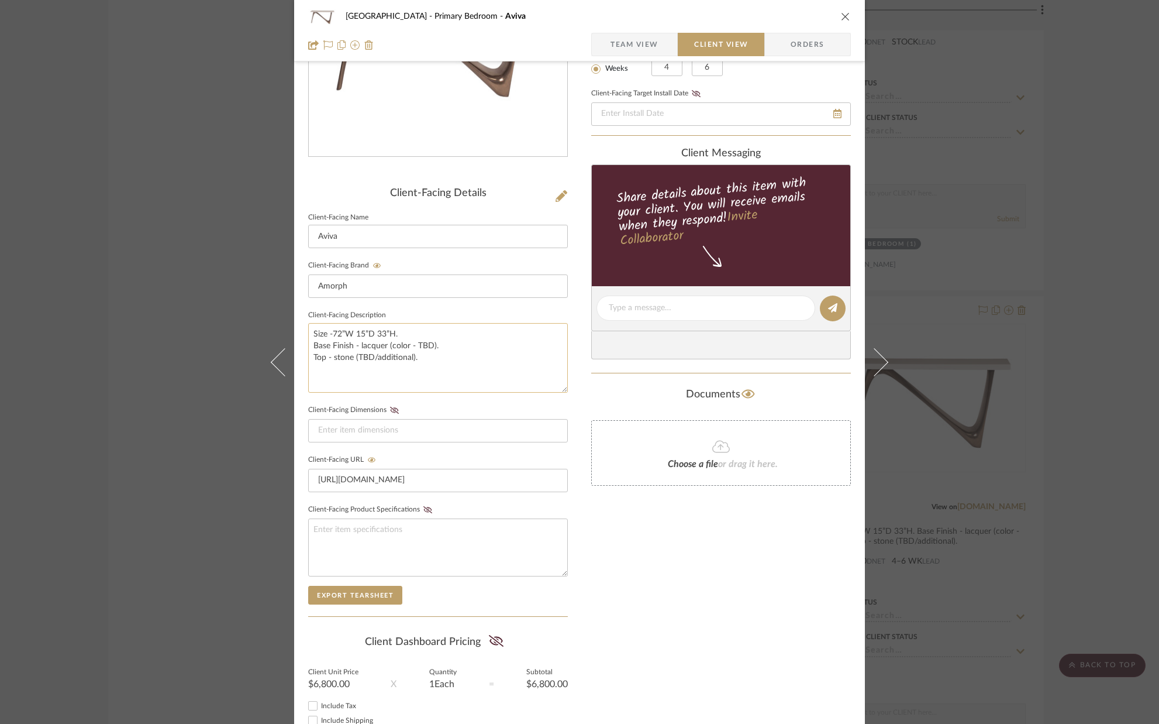
scroll to position [260, 0]
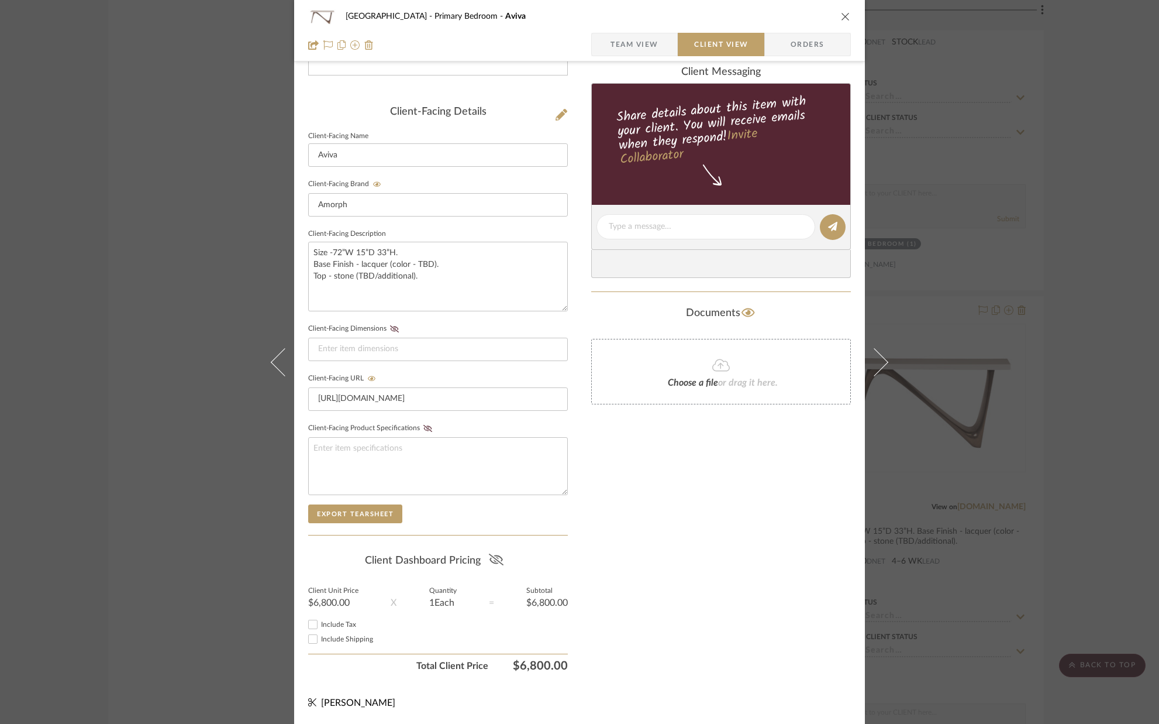
click at [488, 556] on icon at bounding box center [495, 559] width 15 height 12
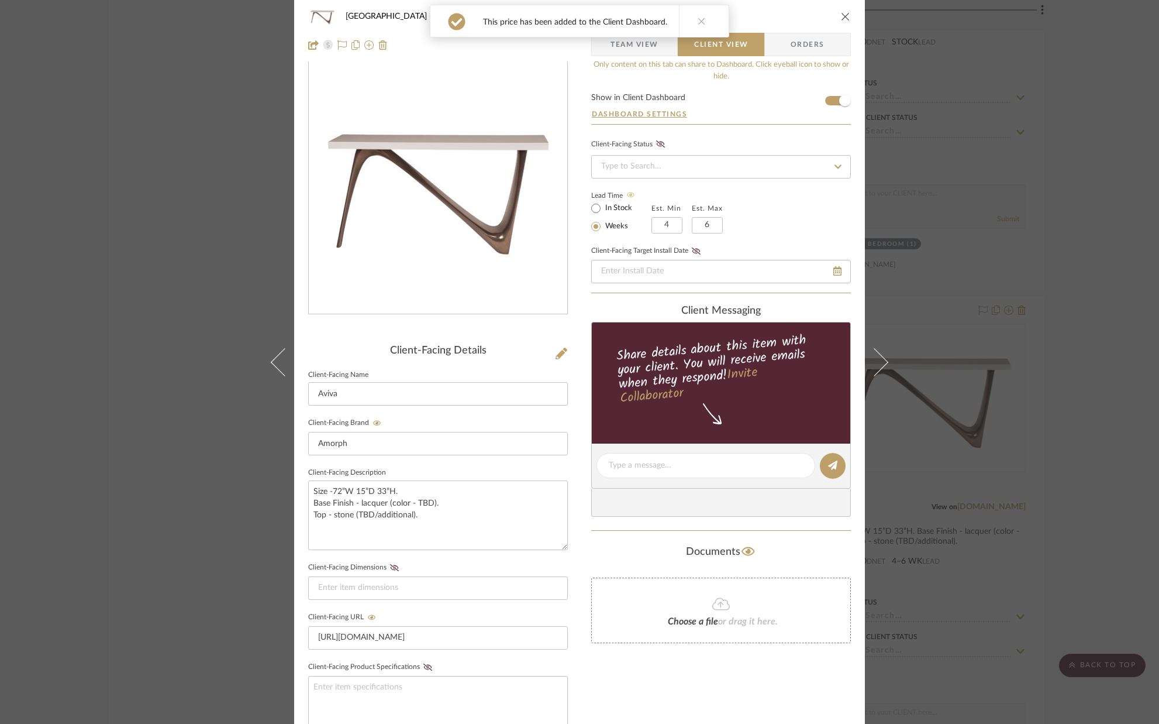
scroll to position [0, 0]
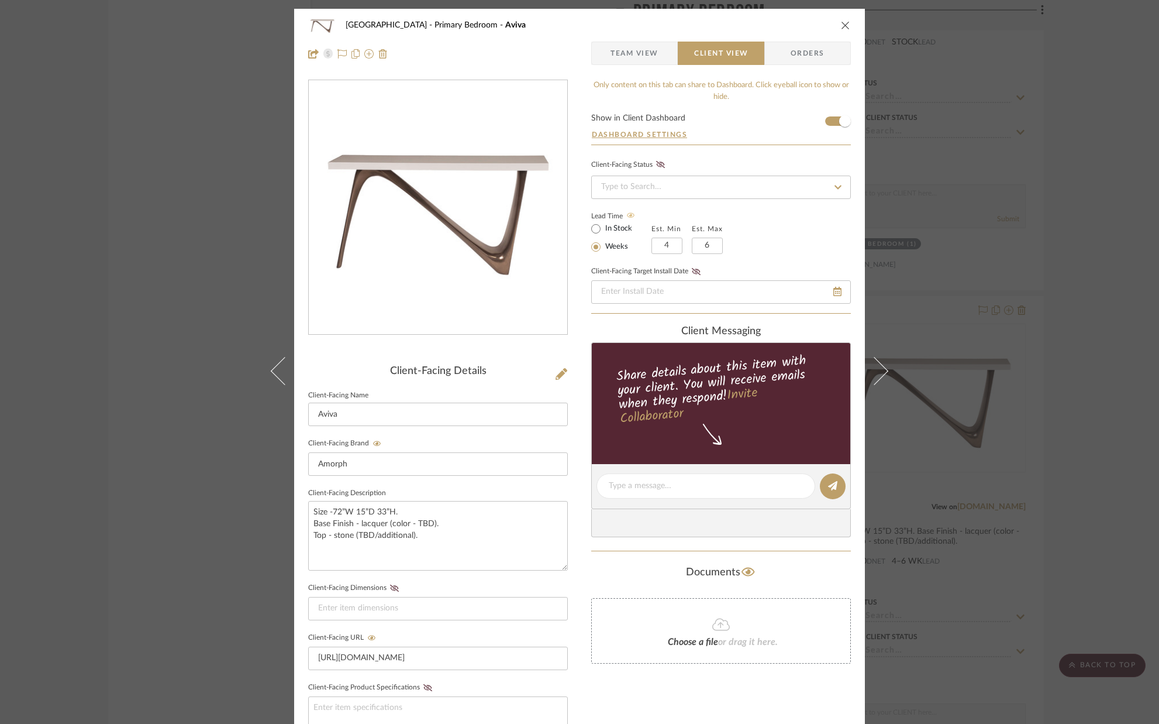
click at [841, 23] on icon "close" at bounding box center [845, 24] width 9 height 9
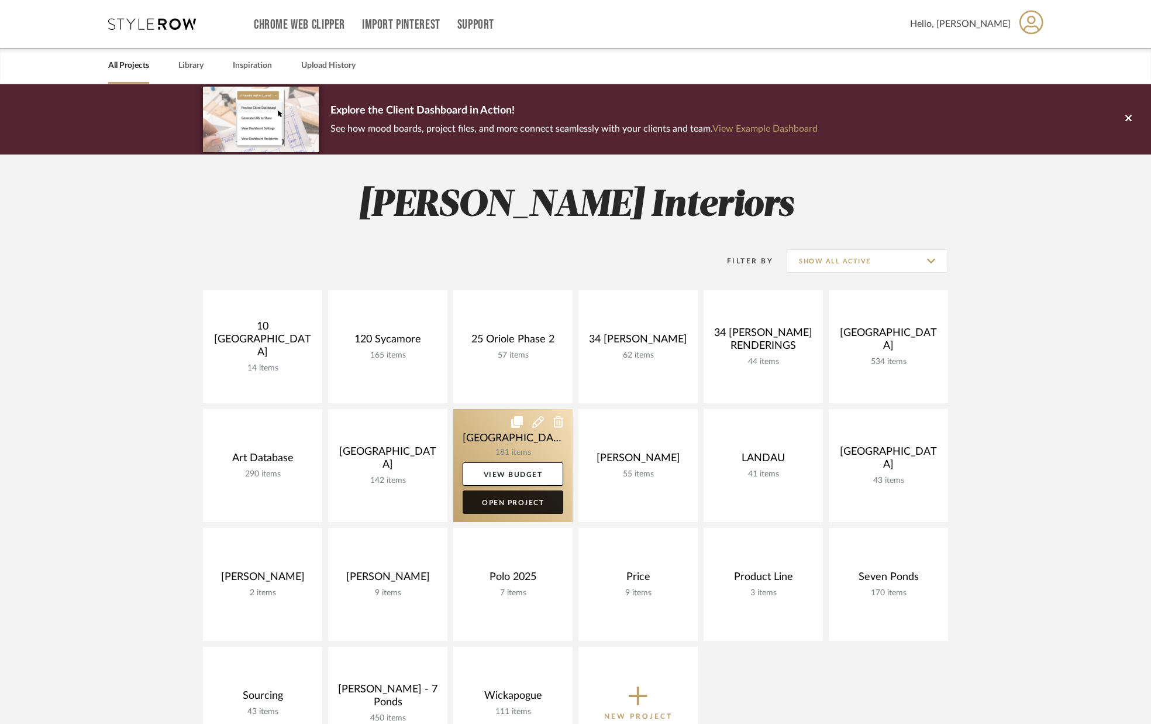
click at [525, 500] on link "Open Project" at bounding box center [513, 501] width 101 height 23
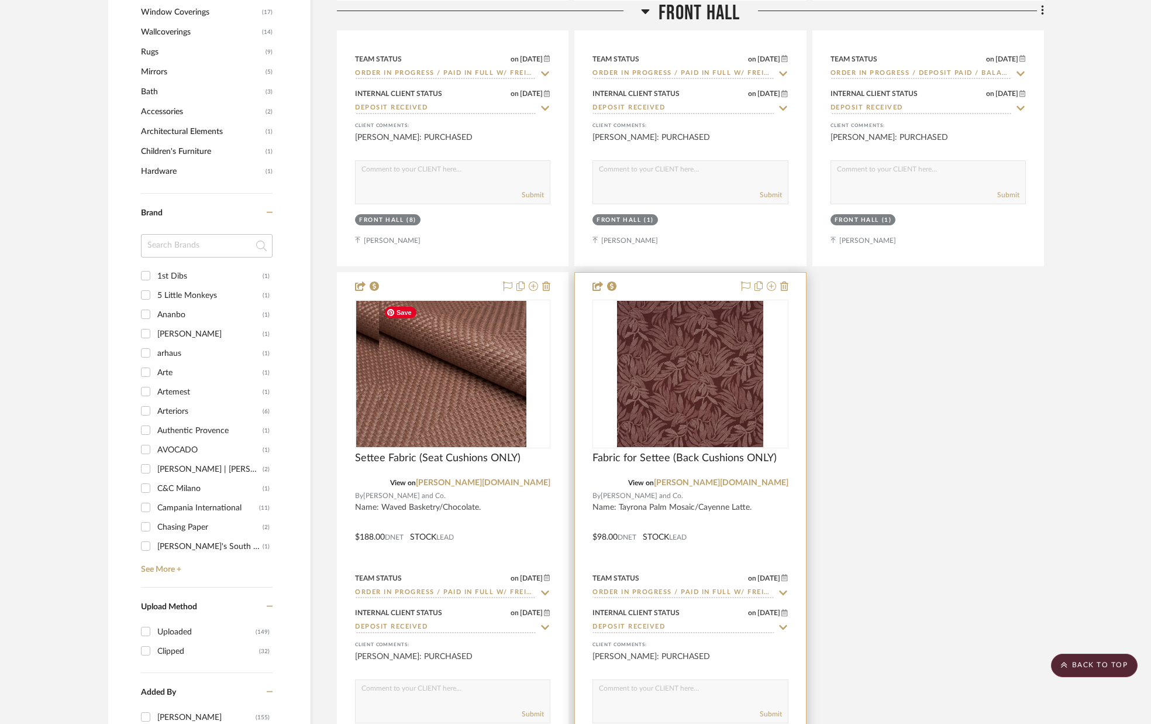
scroll to position [1086, 0]
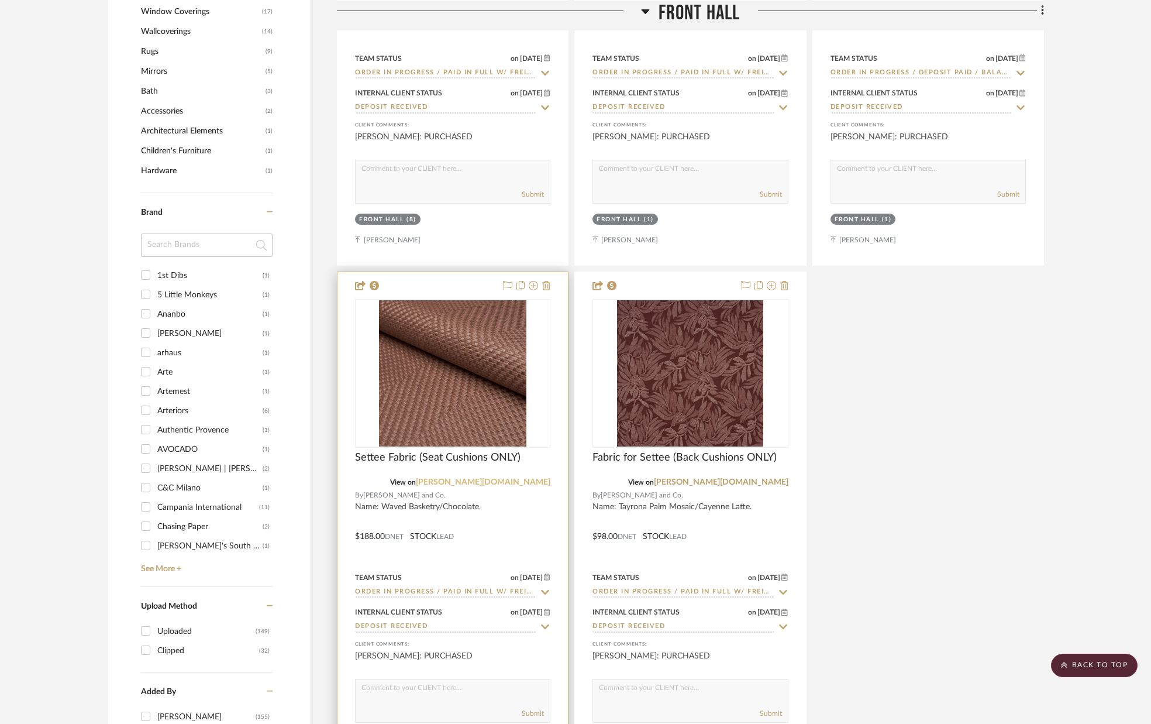
click at [531, 481] on link "[PERSON_NAME][DOMAIN_NAME]" at bounding box center [483, 482] width 135 height 8
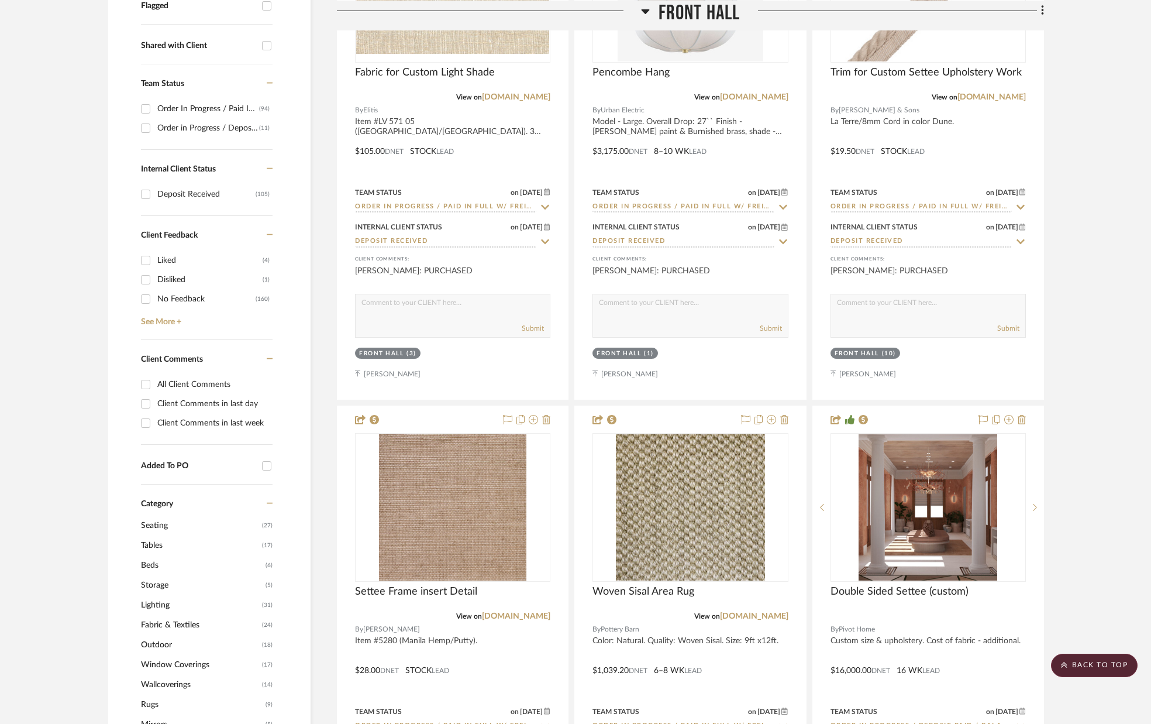
scroll to position [0, 0]
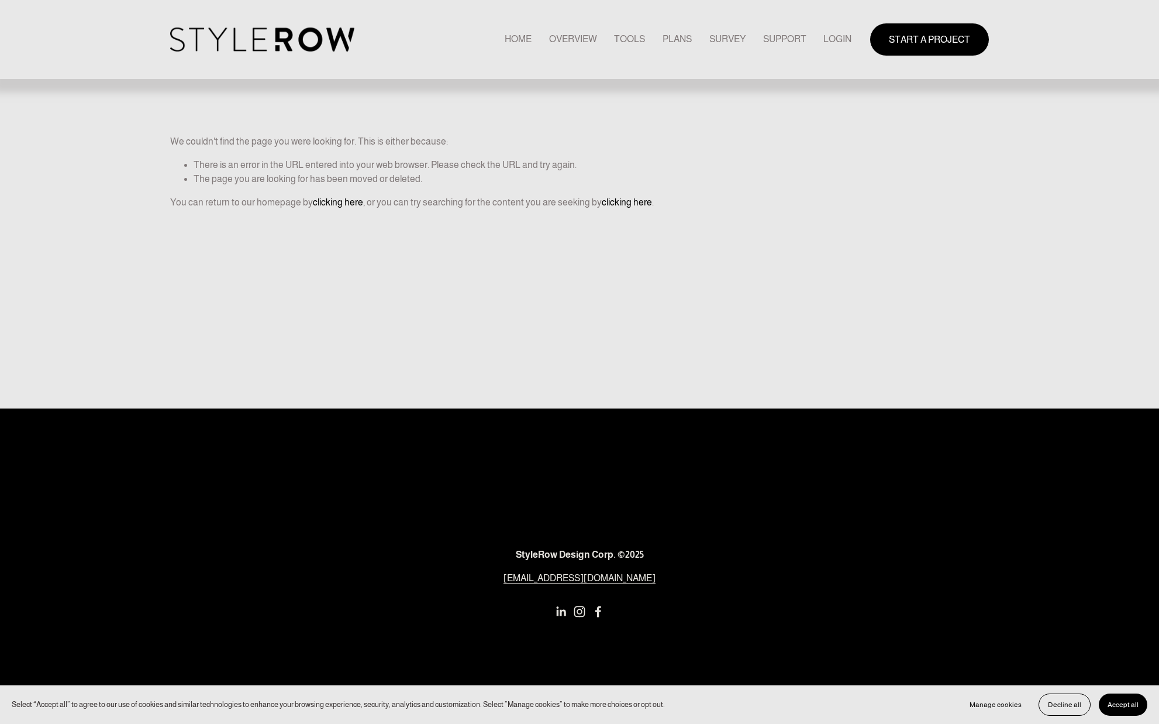
click at [834, 37] on link "LOGIN" at bounding box center [838, 40] width 28 height 16
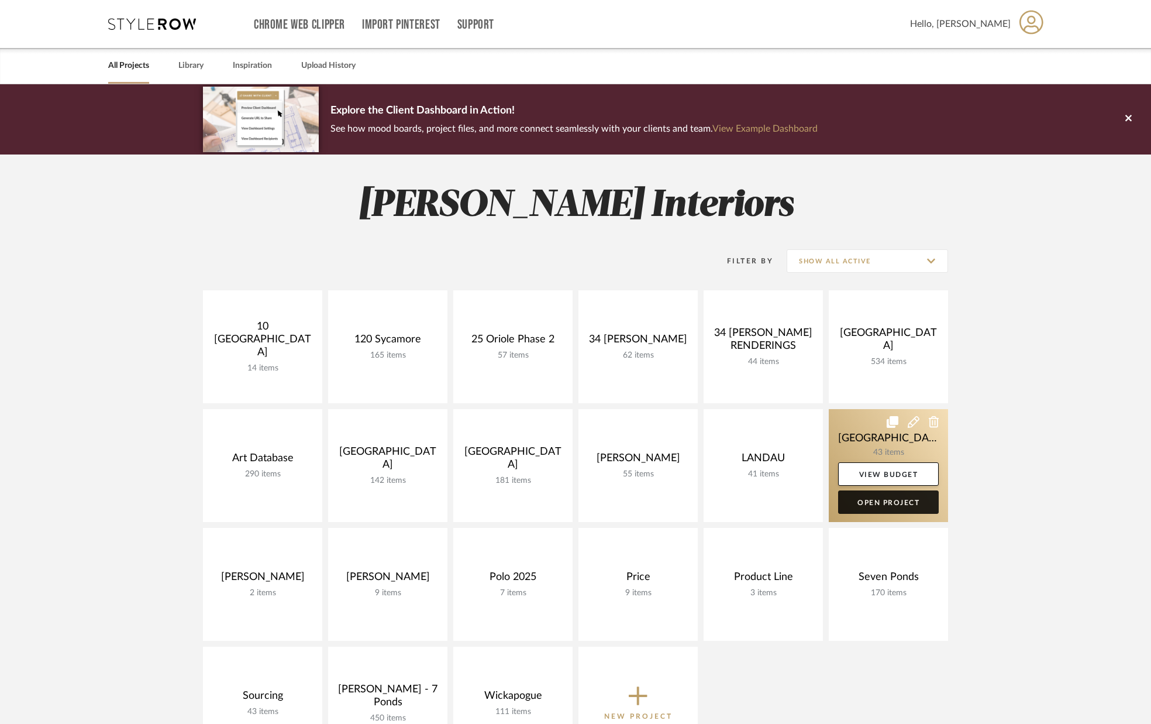
click at [895, 503] on link "Open Project" at bounding box center [888, 501] width 101 height 23
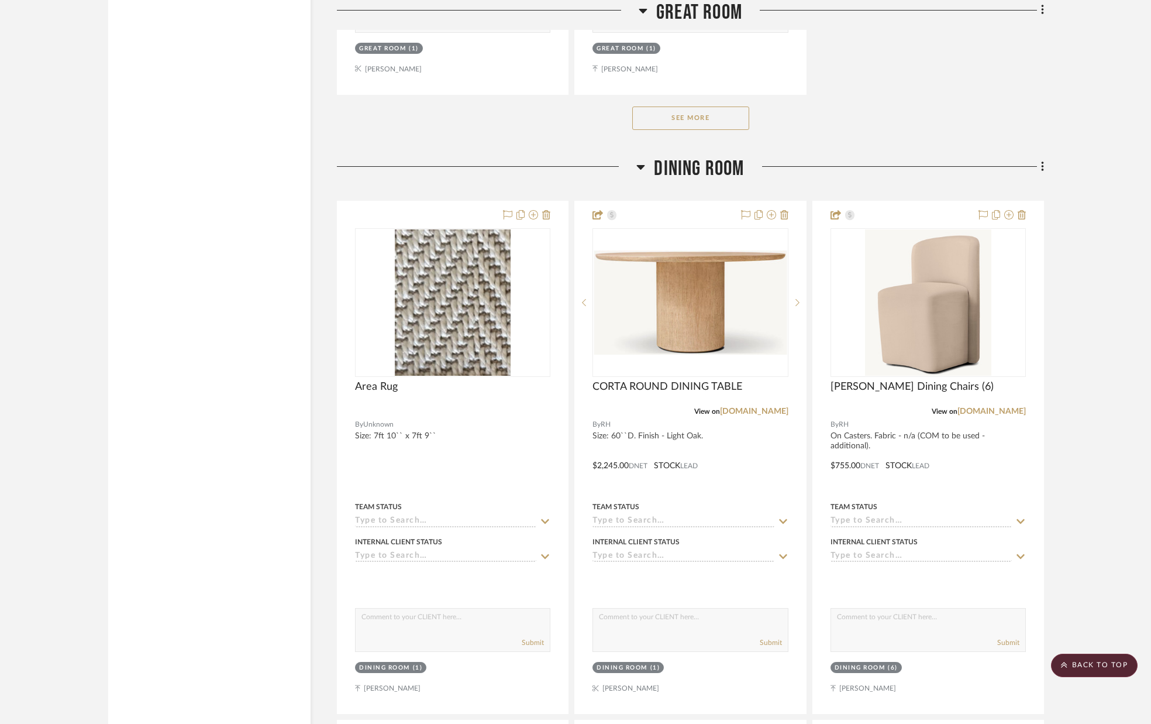
scroll to position [2879, 0]
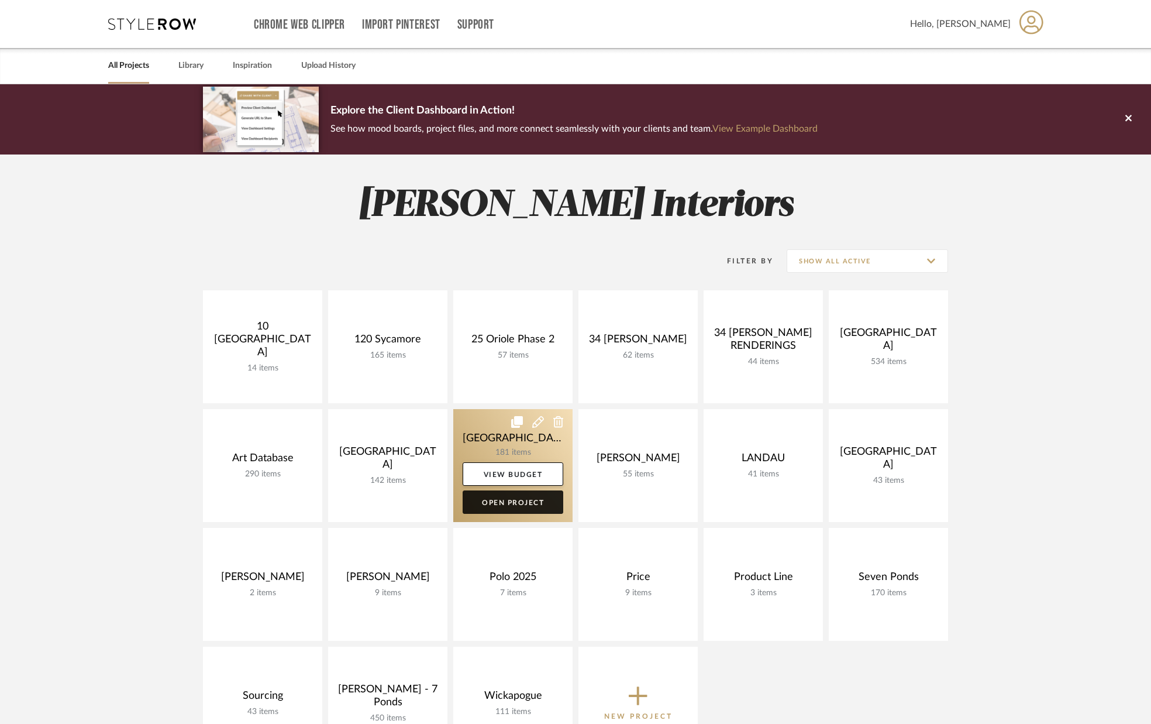
click at [519, 502] on link "Open Project" at bounding box center [513, 501] width 101 height 23
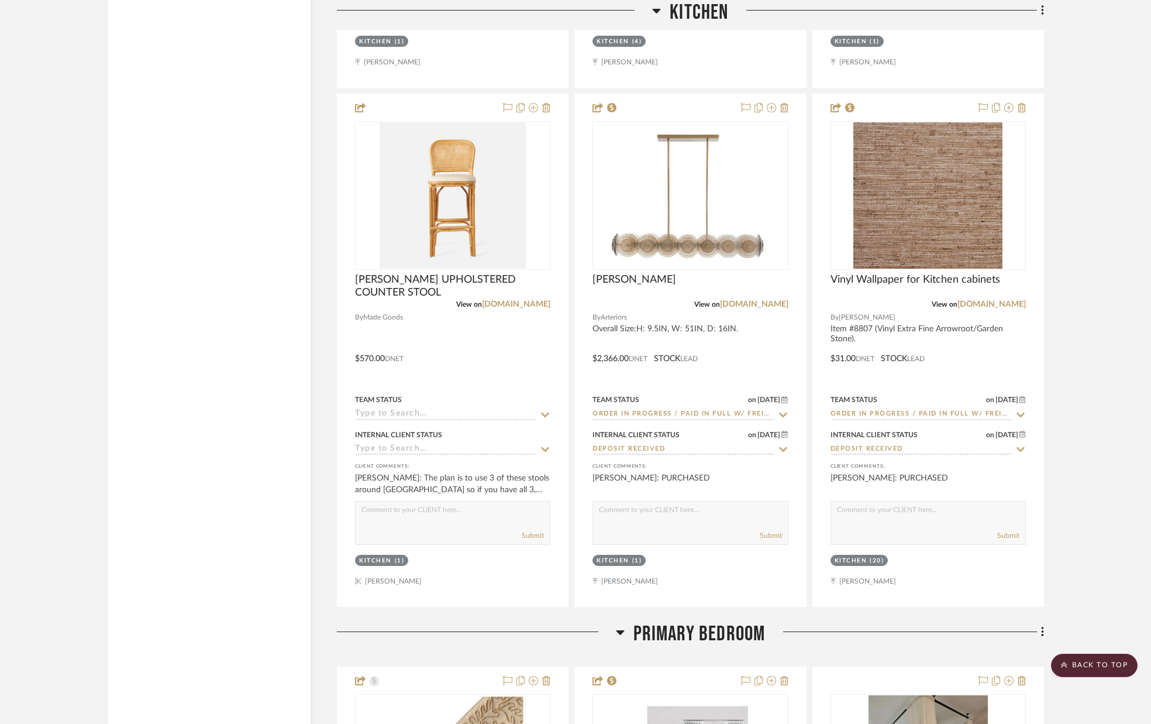
scroll to position [6801, 0]
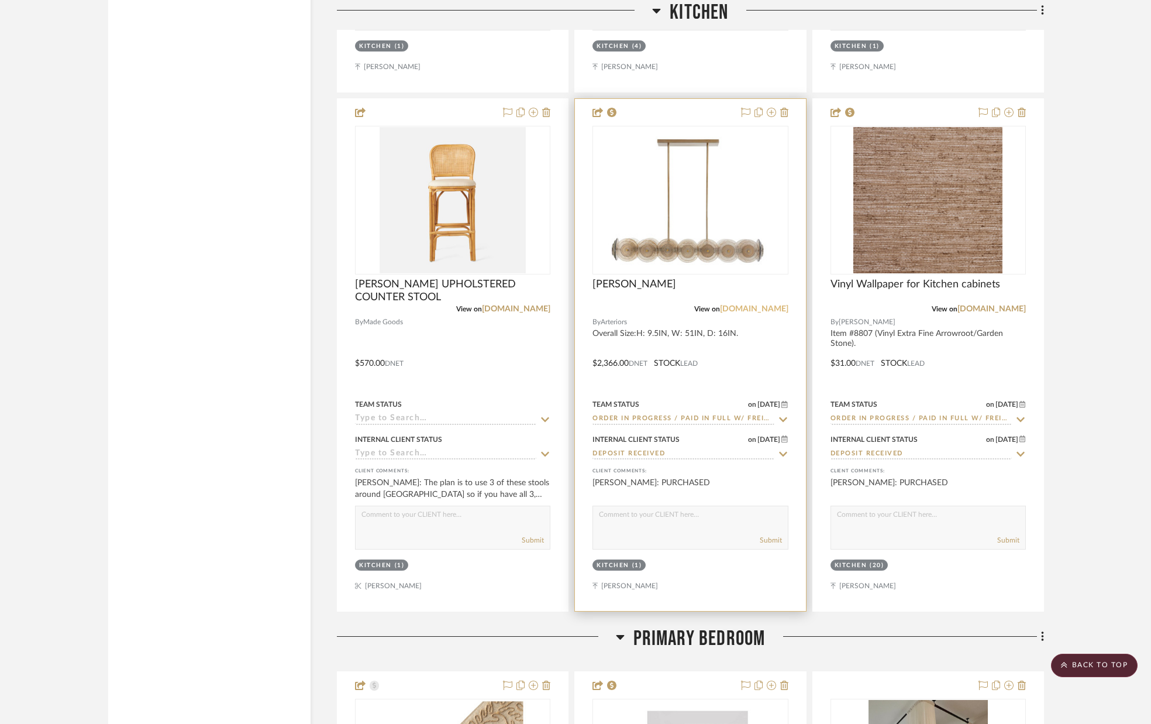
click at [751, 309] on link "[DOMAIN_NAME]" at bounding box center [754, 309] width 68 height 8
